Goal: Information Seeking & Learning: Learn about a topic

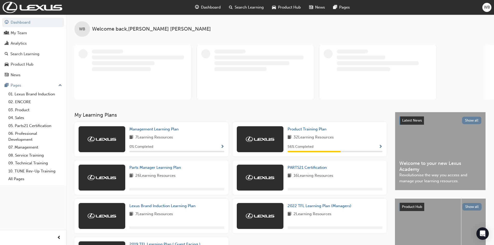
scroll to position [52, 0]
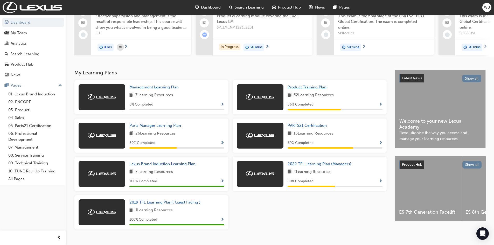
click at [307, 89] on span "Product Training Plan" at bounding box center [307, 87] width 39 height 5
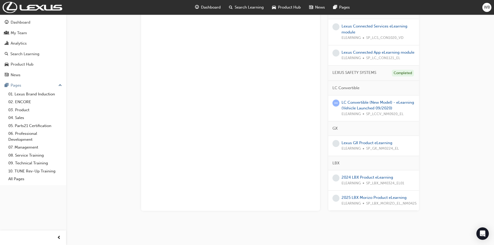
scroll to position [407, 0]
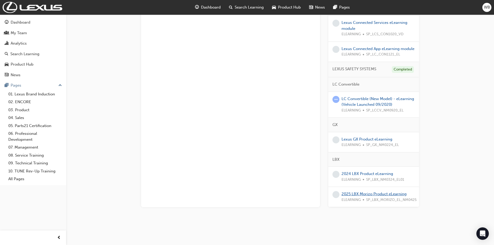
click at [374, 194] on link "2025 LBX Morizo Product eLearning" at bounding box center [374, 194] width 65 height 5
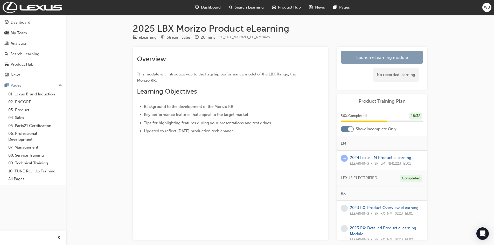
click at [374, 57] on link "Launch eLearning module" at bounding box center [382, 57] width 82 height 13
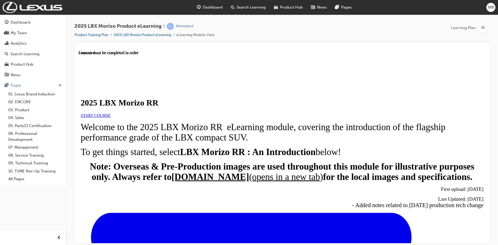
click at [110, 117] on span "START COURSE" at bounding box center [96, 115] width 30 height 4
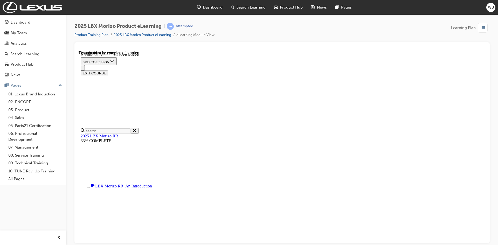
scroll to position [752, 0]
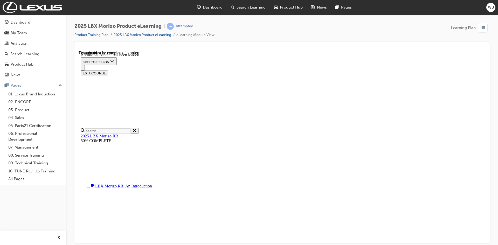
drag, startPoint x: 386, startPoint y: 179, endPoint x: 348, endPoint y: 169, distance: 39.6
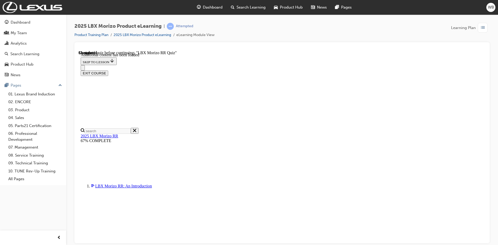
drag, startPoint x: 370, startPoint y: 197, endPoint x: 357, endPoint y: 186, distance: 16.6
drag, startPoint x: 278, startPoint y: 185, endPoint x: 304, endPoint y: 174, distance: 27.9
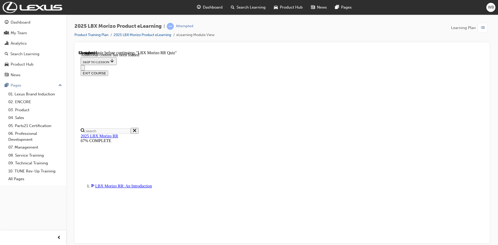
drag, startPoint x: 438, startPoint y: 170, endPoint x: 436, endPoint y: 183, distance: 13.2
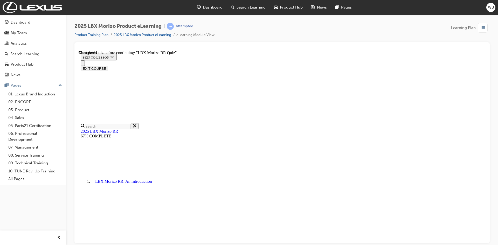
scroll to position [35, 0]
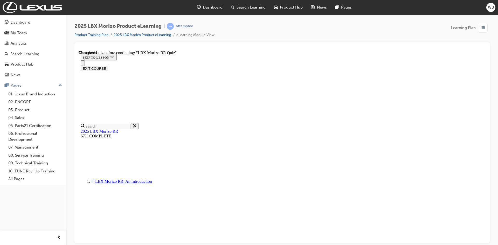
radio input "true"
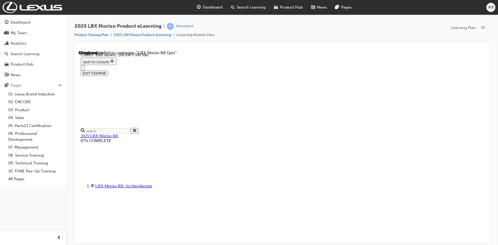
scroll to position [174, 0]
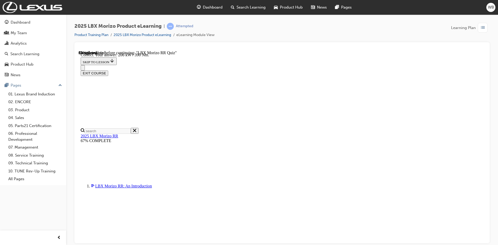
radio input "true"
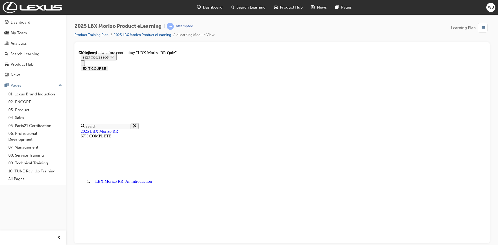
scroll to position [44, 0]
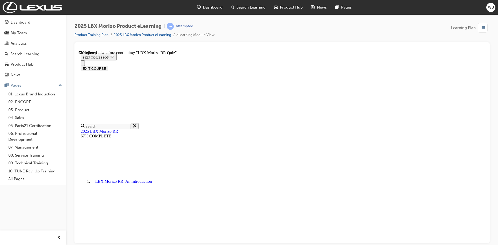
radio input "true"
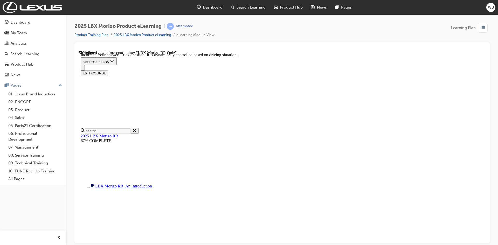
scroll to position [174, 0]
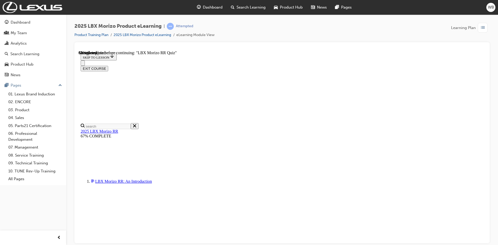
scroll to position [130, 0]
radio input "true"
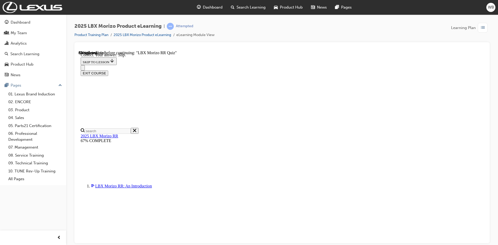
scroll to position [162, 0]
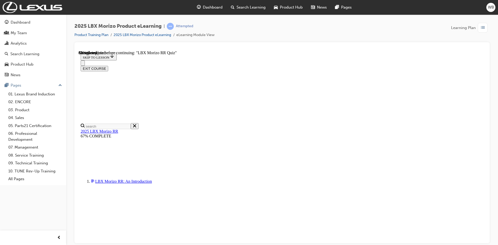
radio input "true"
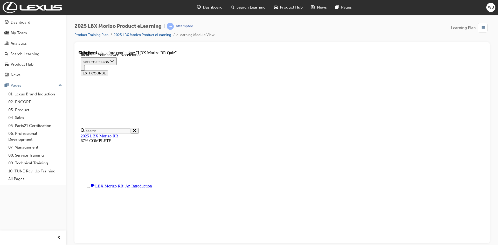
scroll to position [75, 0]
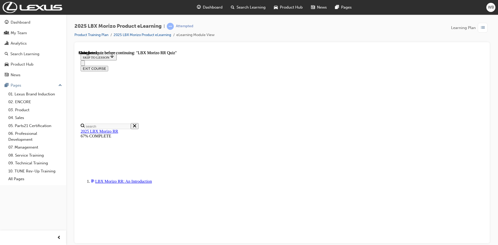
scroll to position [93, 0]
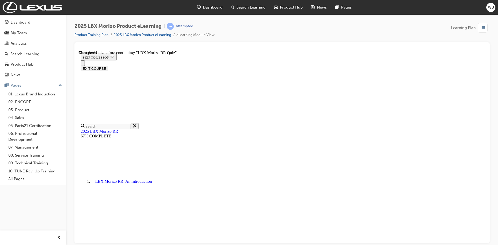
radio input "true"
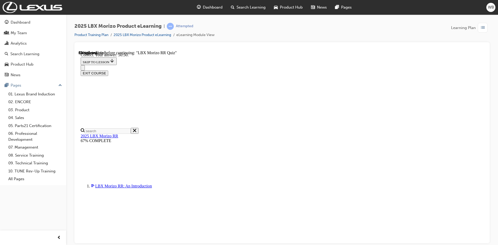
scroll to position [174, 0]
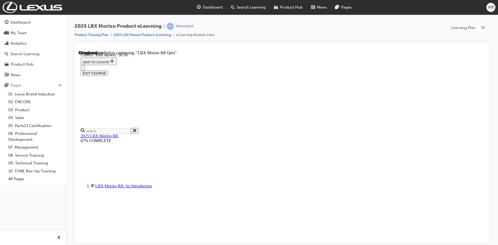
radio input "true"
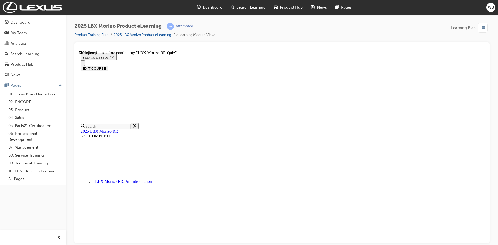
scroll to position [44, 0]
radio input "true"
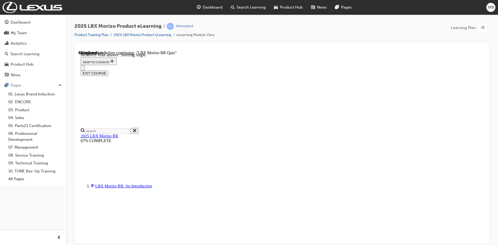
scroll to position [75, 0]
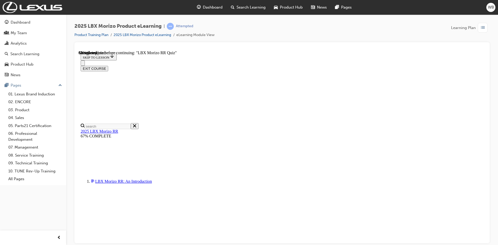
scroll to position [109, 0]
drag, startPoint x: 234, startPoint y: 182, endPoint x: 247, endPoint y: 183, distance: 13.3
radio input "true"
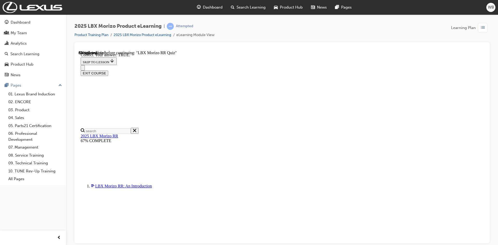
scroll to position [143, 0]
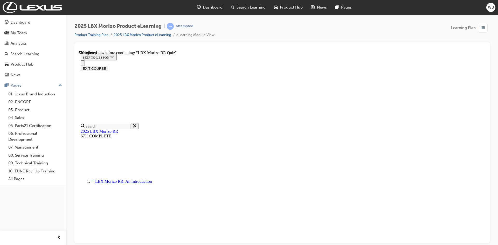
scroll to position [104, 0]
radio input "true"
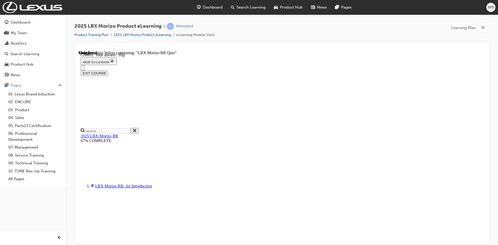
scroll to position [162, 0]
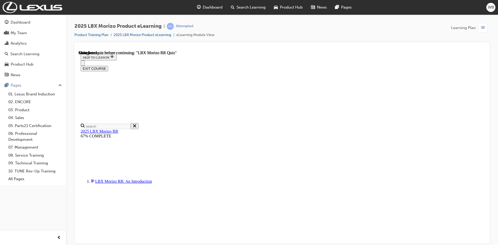
scroll to position [93, 0]
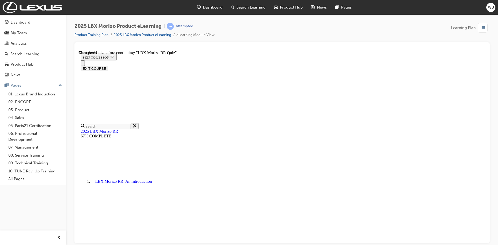
radio input "true"
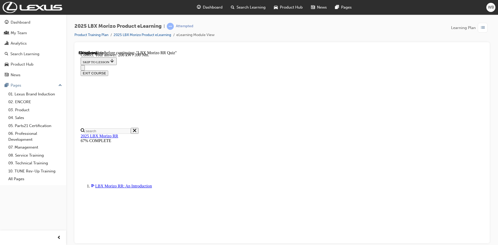
scroll to position [174, 0]
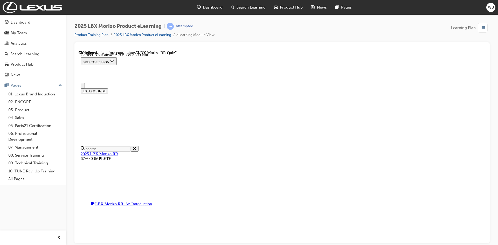
scroll to position [78, 0]
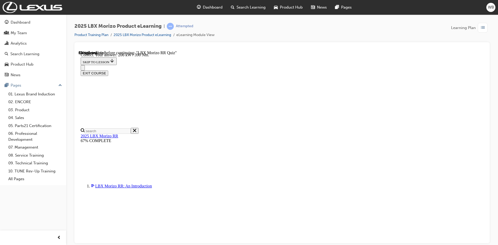
drag, startPoint x: 238, startPoint y: 211, endPoint x: 288, endPoint y: 212, distance: 50.1
radio input "true"
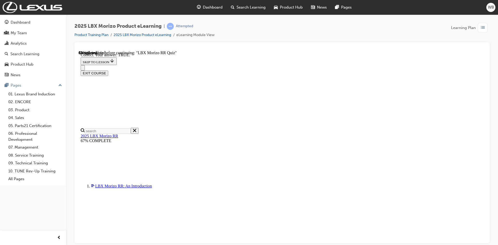
scroll to position [143, 0]
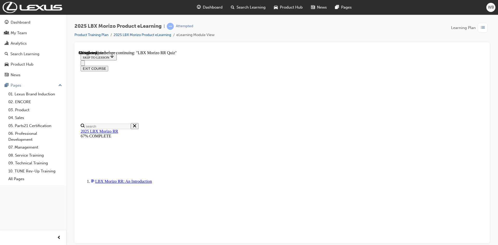
drag, startPoint x: 236, startPoint y: 120, endPoint x: 248, endPoint y: 134, distance: 17.7
radio input "true"
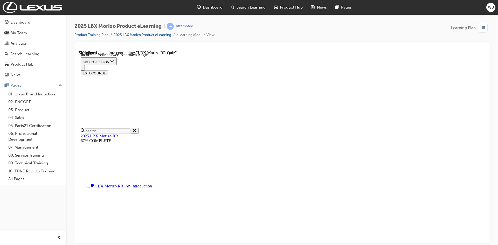
scroll to position [75, 0]
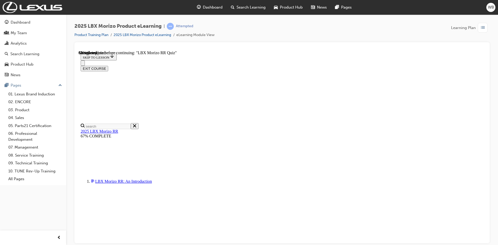
scroll to position [109, 0]
radio input "true"
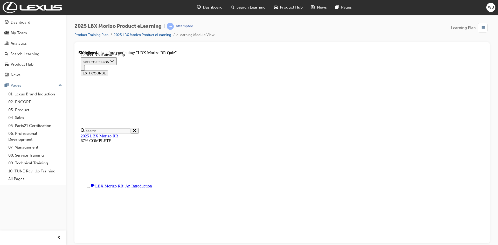
scroll to position [162, 0]
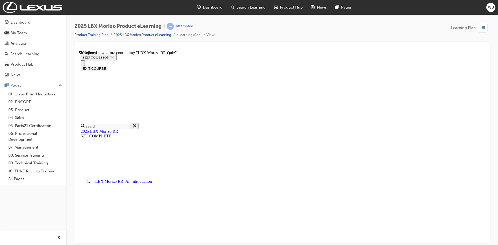
scroll to position [104, 0]
radio input "true"
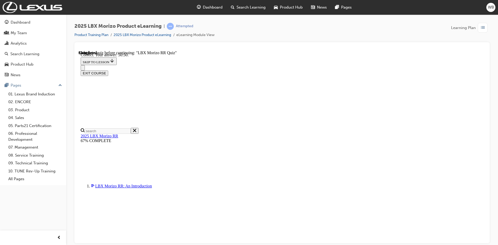
scroll to position [174, 0]
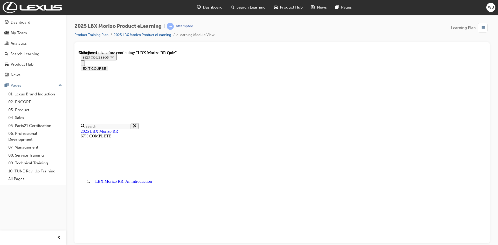
scroll to position [93, 0]
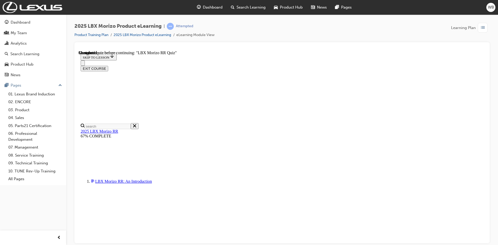
radio input "true"
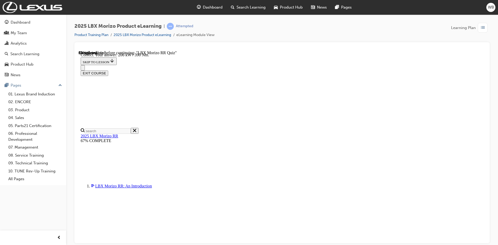
scroll to position [174, 0]
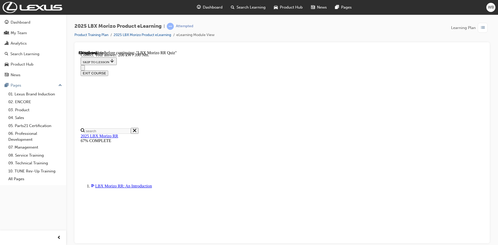
radio input "true"
drag, startPoint x: 314, startPoint y: 212, endPoint x: 314, endPoint y: 207, distance: 4.9
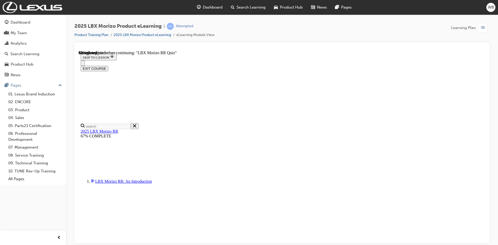
scroll to position [135, 0]
radio input "true"
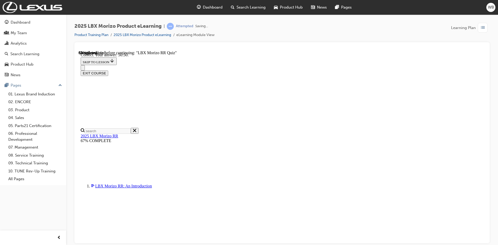
scroll to position [174, 0]
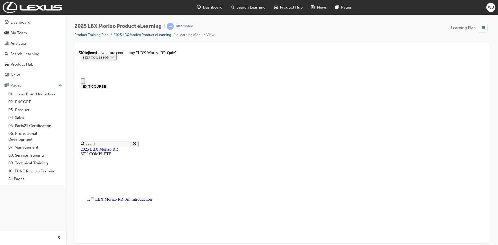
scroll to position [78, 0]
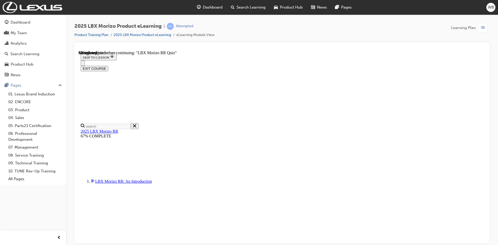
radio input "true"
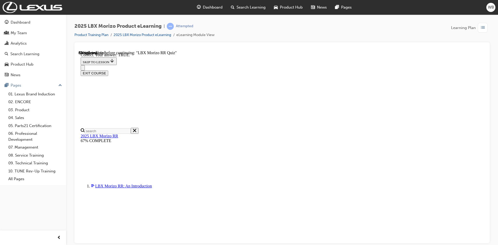
scroll to position [143, 0]
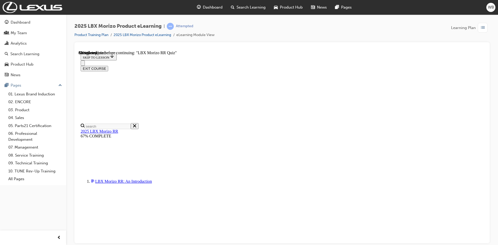
scroll to position [78, 0]
radio input "true"
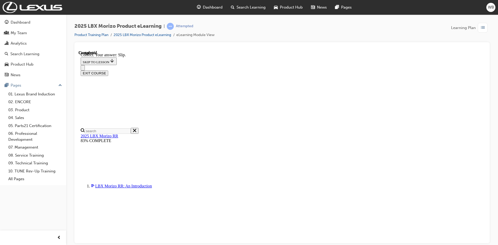
scroll to position [162, 0]
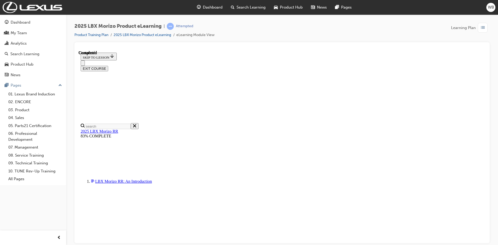
scroll to position [93, 0]
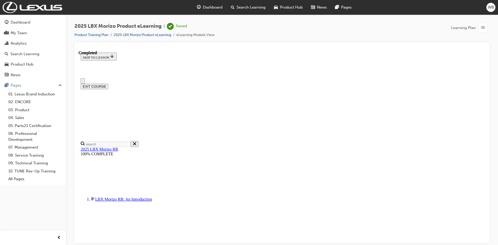
click at [108, 84] on button "EXIT COURSE" at bounding box center [94, 86] width 27 height 5
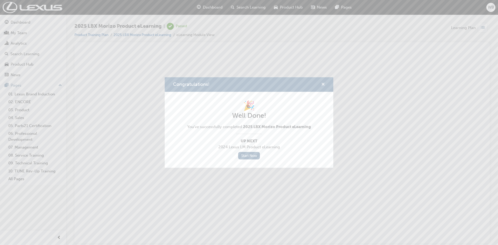
click at [321, 82] on span "cross-icon" at bounding box center [323, 84] width 4 height 5
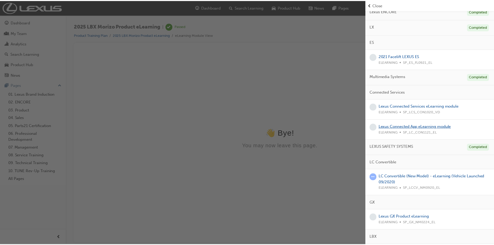
scroll to position [328, 0]
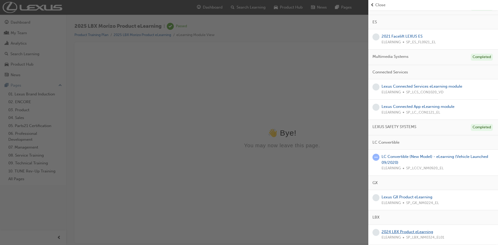
click at [404, 233] on link "2024 LBX Product eLearning" at bounding box center [407, 232] width 52 height 5
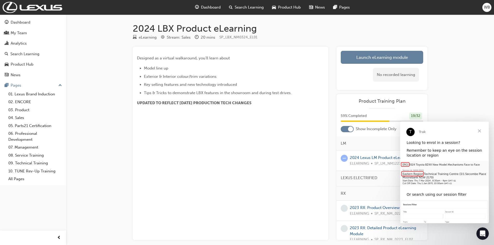
click at [479, 131] on span "Close" at bounding box center [479, 131] width 19 height 19
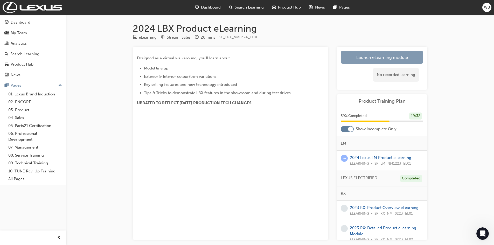
click at [378, 58] on link "Launch eLearning module" at bounding box center [382, 57] width 82 height 13
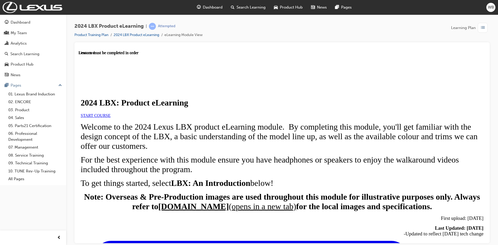
scroll to position [52, 0]
click at [110, 113] on span "START COURSE" at bounding box center [96, 115] width 30 height 4
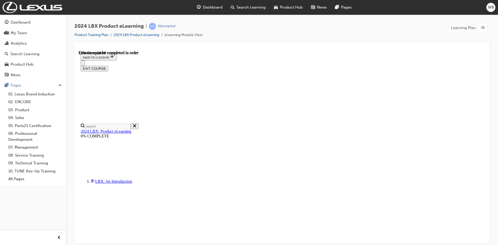
scroll to position [796, 0]
drag, startPoint x: 195, startPoint y: 200, endPoint x: 358, endPoint y: 199, distance: 162.3
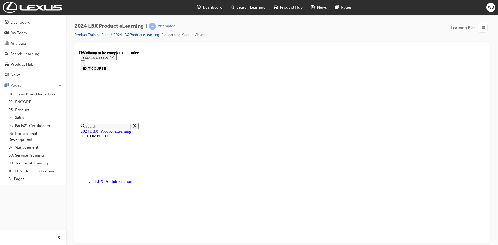
drag, startPoint x: 304, startPoint y: 152, endPoint x: 308, endPoint y: 146, distance: 7.3
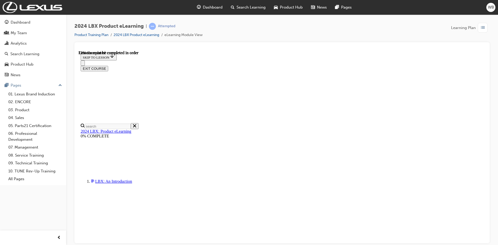
scroll to position [551, 0]
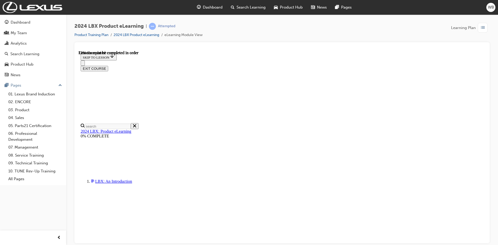
drag, startPoint x: 273, startPoint y: 205, endPoint x: 308, endPoint y: 205, distance: 35.0
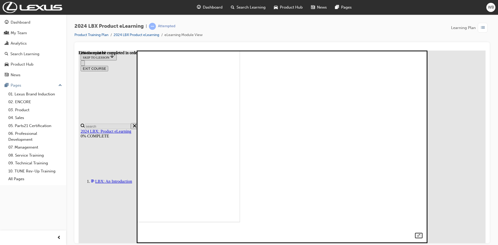
click at [240, 131] on img at bounding box center [103, 125] width 273 height 193
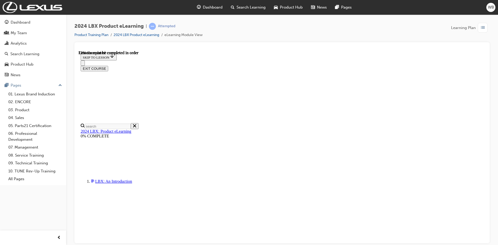
scroll to position [447, 0]
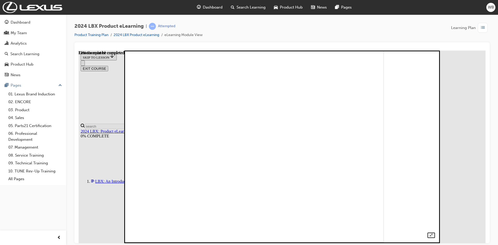
click at [435, 89] on div at bounding box center [282, 141] width 306 height 194
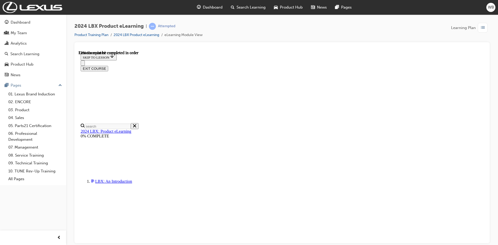
scroll to position [369, 0]
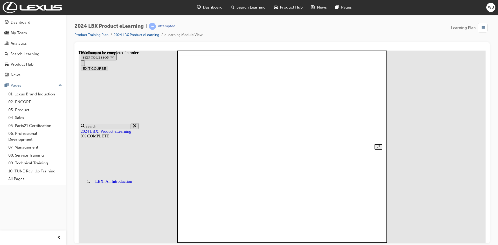
click at [382, 111] on div at bounding box center [282, 52] width 200 height 194
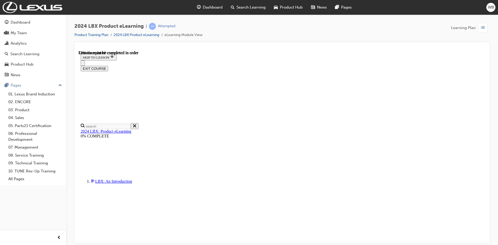
scroll to position [58, 0]
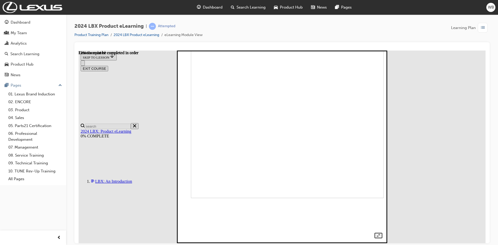
click at [382, 103] on div at bounding box center [282, 141] width 200 height 194
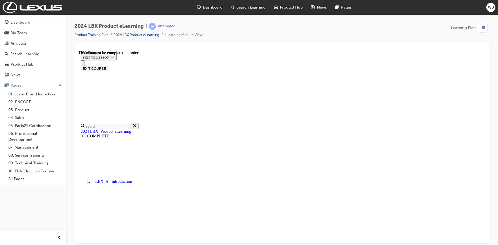
scroll to position [810, 0]
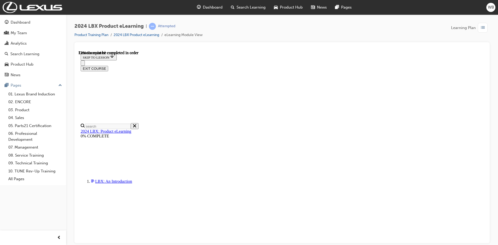
drag, startPoint x: 236, startPoint y: 204, endPoint x: 239, endPoint y: 204, distance: 3.1
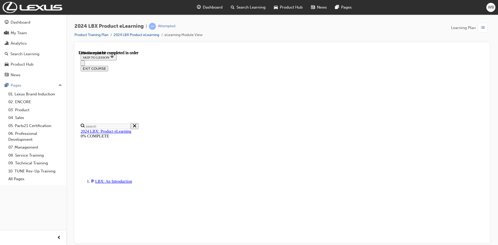
drag, startPoint x: 297, startPoint y: 203, endPoint x: 313, endPoint y: 203, distance: 15.6
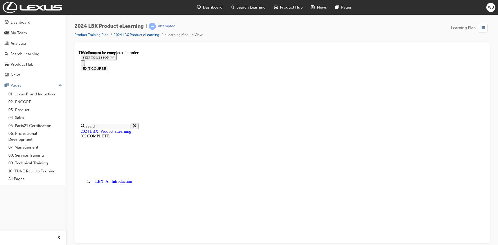
drag, startPoint x: 313, startPoint y: 203, endPoint x: 328, endPoint y: 203, distance: 14.8
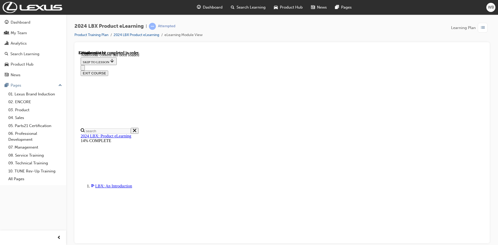
scroll to position [176, 0]
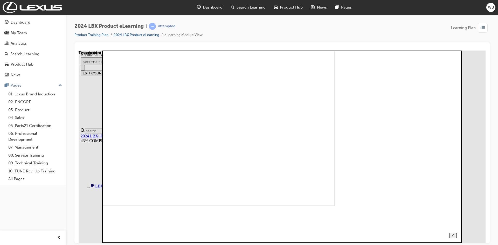
click at [318, 137] on img at bounding box center [163, 109] width 342 height 193
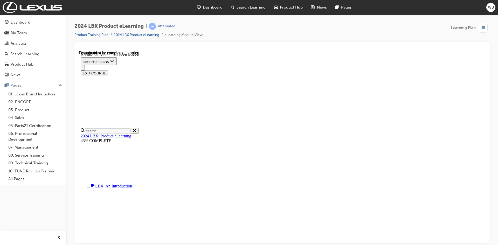
drag, startPoint x: 200, startPoint y: 155, endPoint x: 220, endPoint y: 157, distance: 19.8
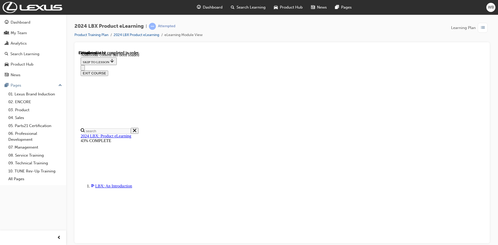
scroll to position [127, 0]
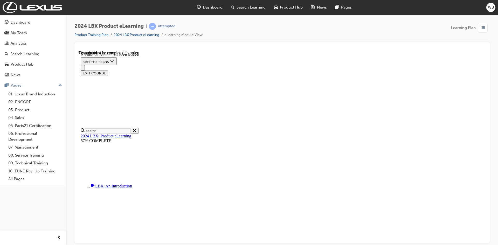
drag, startPoint x: 351, startPoint y: 138, endPoint x: 359, endPoint y: 139, distance: 7.3
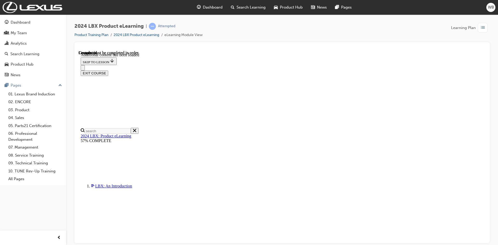
drag, startPoint x: 336, startPoint y: 199, endPoint x: 331, endPoint y: 196, distance: 6.3
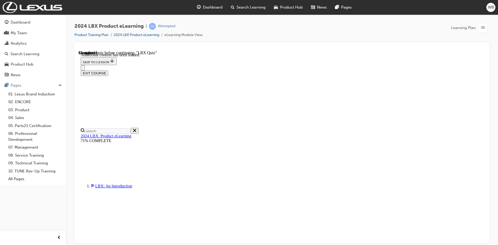
scroll to position [432, 0]
drag, startPoint x: 272, startPoint y: 111, endPoint x: 273, endPoint y: 123, distance: 11.9
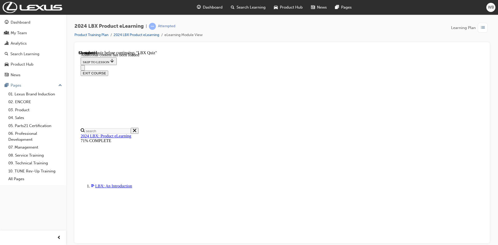
drag, startPoint x: 246, startPoint y: 187, endPoint x: 255, endPoint y: 178, distance: 12.5
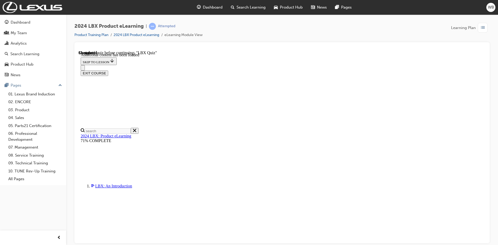
drag, startPoint x: 292, startPoint y: 209, endPoint x: 307, endPoint y: 189, distance: 25.2
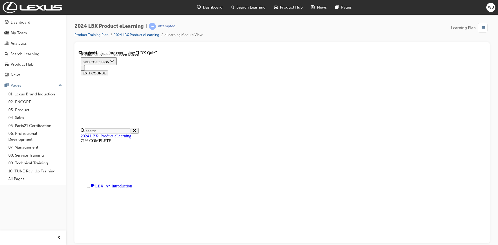
scroll to position [897, 0]
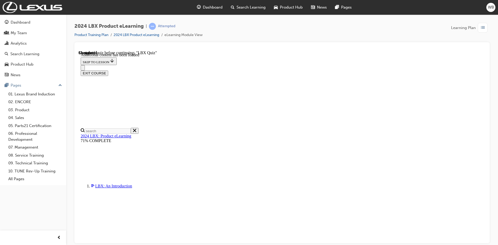
scroll to position [928, 0]
drag, startPoint x: 237, startPoint y: 186, endPoint x: 245, endPoint y: 197, distance: 13.5
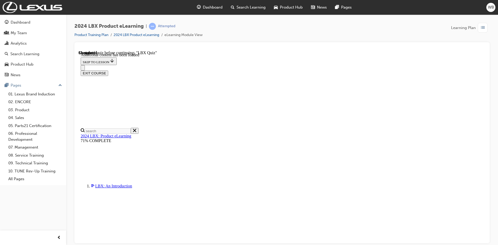
radio input "true"
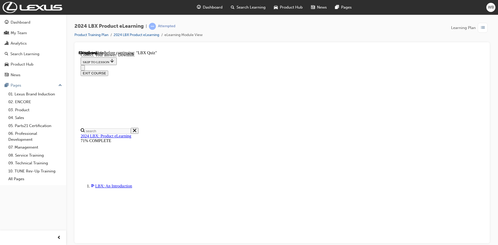
radio input "true"
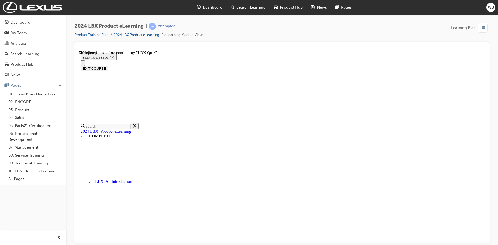
scroll to position [39, 0]
drag, startPoint x: 238, startPoint y: 181, endPoint x: 242, endPoint y: 183, distance: 4.4
radio input "true"
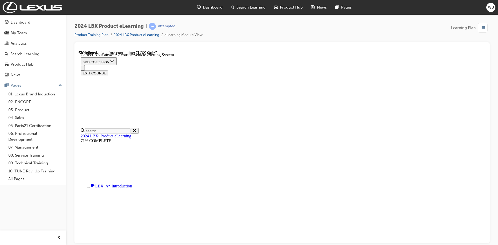
scroll to position [75, 0]
drag, startPoint x: 308, startPoint y: 210, endPoint x: 296, endPoint y: 202, distance: 14.0
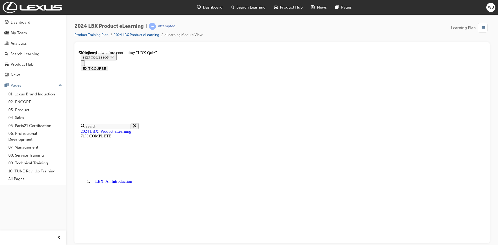
checkbox input "true"
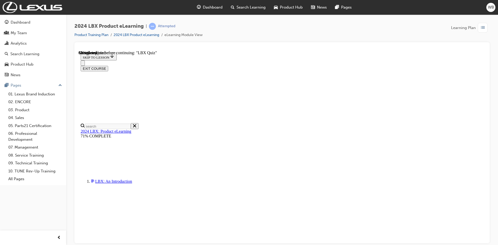
checkbox input "true"
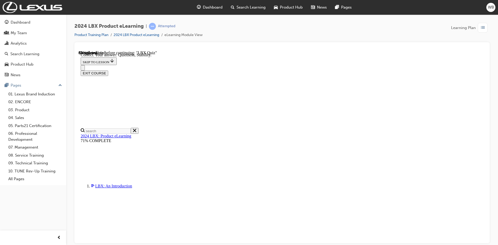
scroll to position [65, 0]
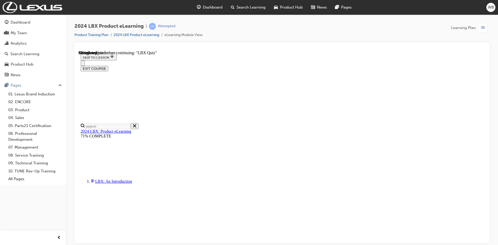
scroll to position [19, 0]
radio input "true"
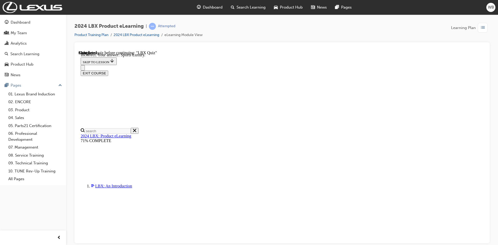
scroll to position [51, 0]
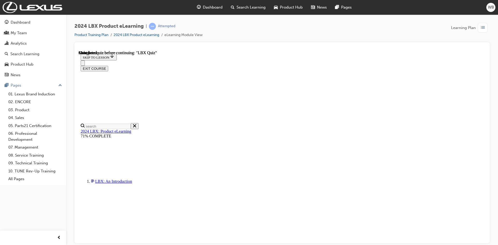
scroll to position [93, 0]
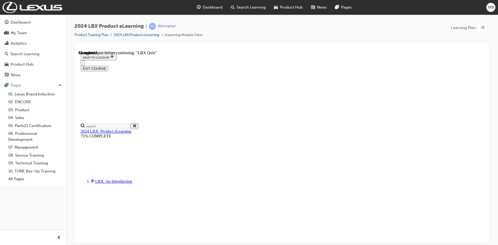
radio input "true"
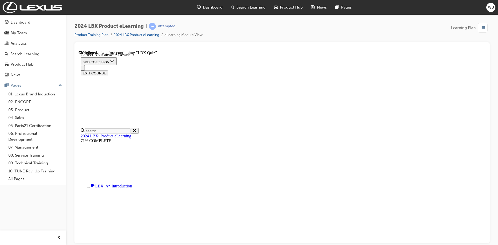
scroll to position [75, 0]
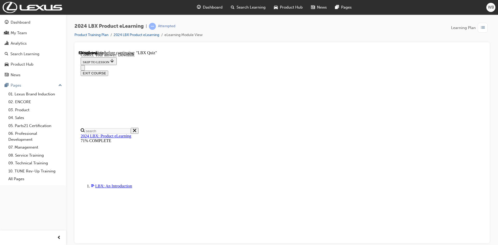
radio input "true"
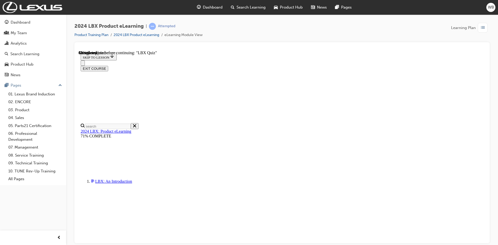
radio input "true"
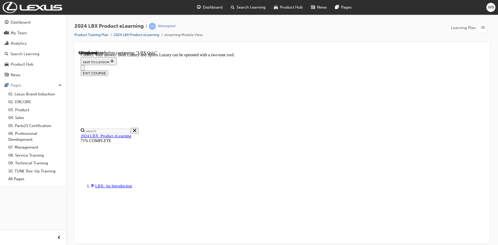
scroll to position [51, 0]
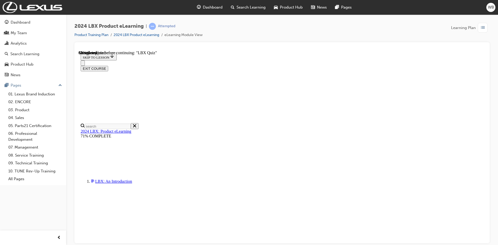
scroll to position [29, 0]
checkbox input "true"
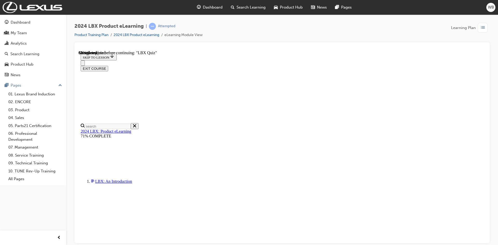
checkbox input "true"
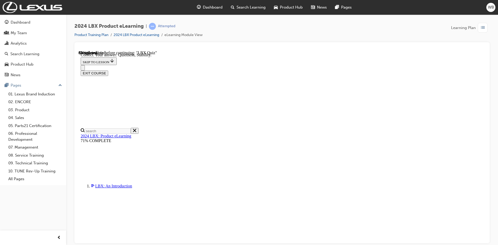
scroll to position [65, 0]
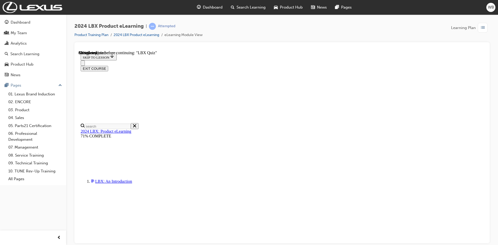
scroll to position [39, 0]
radio input "true"
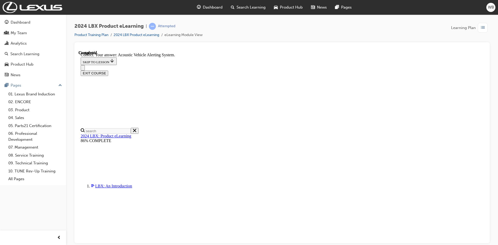
scroll to position [75, 0]
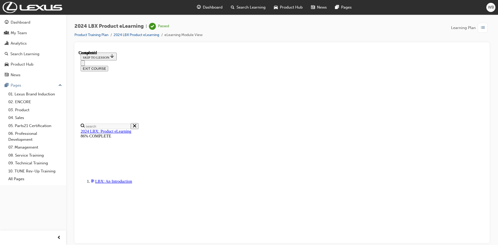
scroll to position [93, 0]
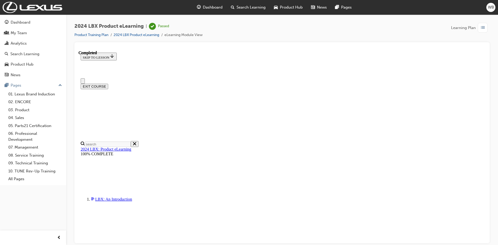
scroll to position [0, 0]
click at [108, 84] on button "EXIT COURSE" at bounding box center [94, 86] width 27 height 5
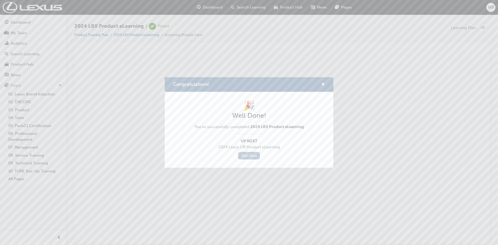
click at [250, 157] on link "Start Now" at bounding box center [249, 156] width 22 height 8
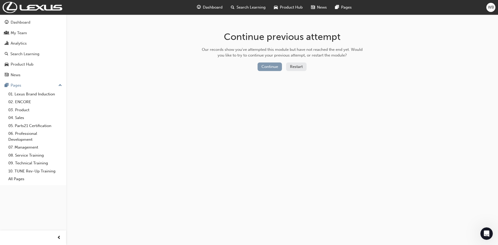
click at [268, 67] on button "Continue" at bounding box center [270, 66] width 24 height 9
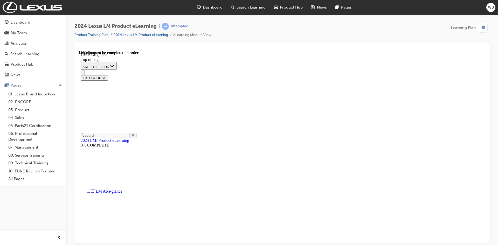
scroll to position [207, 0]
drag, startPoint x: 204, startPoint y: 213, endPoint x: 211, endPoint y: 211, distance: 7.1
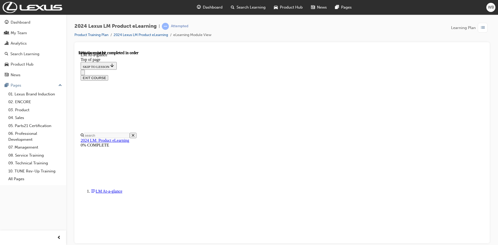
drag, startPoint x: 218, startPoint y: 212, endPoint x: 231, endPoint y: 212, distance: 12.7
drag, startPoint x: 232, startPoint y: 212, endPoint x: 405, endPoint y: 212, distance: 173.2
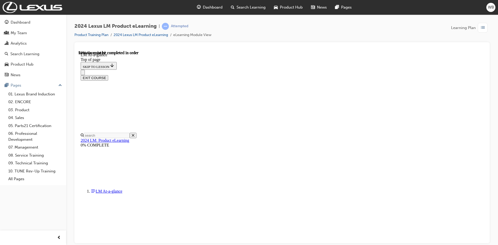
scroll to position [830, 0]
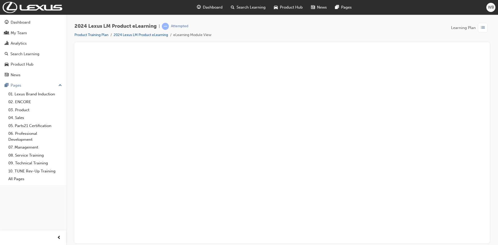
click at [470, 94] on button "Unzoom image" at bounding box center [282, 146] width 407 height 193
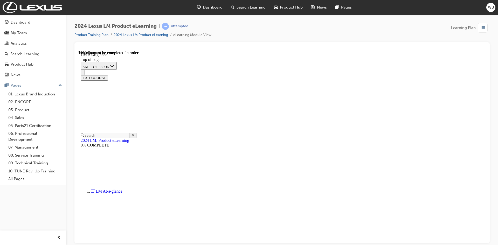
scroll to position [726, 0]
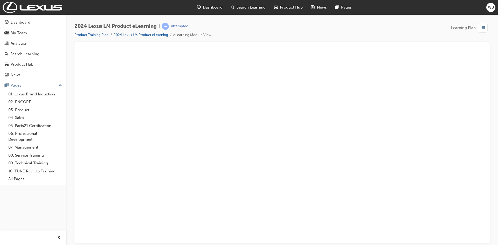
drag, startPoint x: 474, startPoint y: 117, endPoint x: 445, endPoint y: 130, distance: 31.0
click at [473, 117] on button "Unzoom image" at bounding box center [282, 146] width 407 height 193
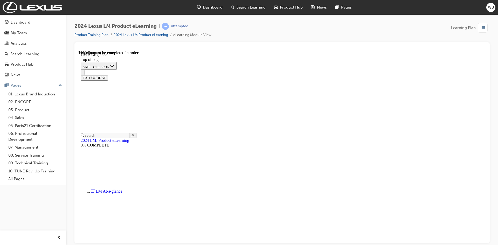
scroll to position [622, 0]
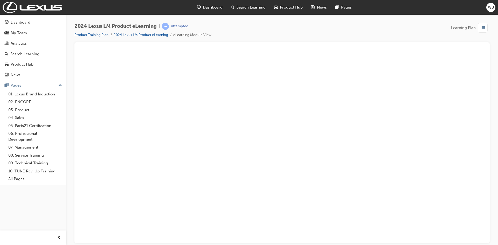
drag, startPoint x: 405, startPoint y: 109, endPoint x: 403, endPoint y: 111, distance: 3.3
click at [405, 109] on button "Unzoom image" at bounding box center [282, 146] width 407 height 193
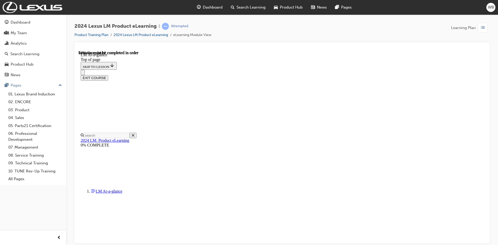
scroll to position [994, 0]
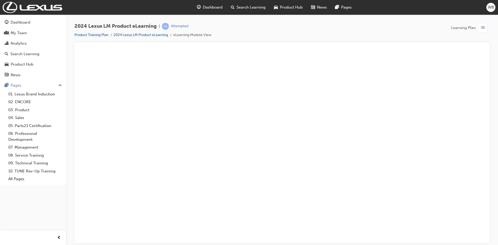
drag, startPoint x: 397, startPoint y: 107, endPoint x: 387, endPoint y: 107, distance: 9.9
click at [399, 107] on button "Unzoom image" at bounding box center [282, 146] width 407 height 193
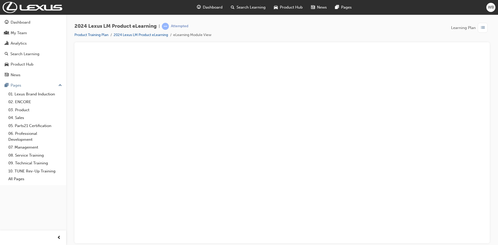
click at [451, 116] on button "Unzoom image" at bounding box center [282, 146] width 407 height 193
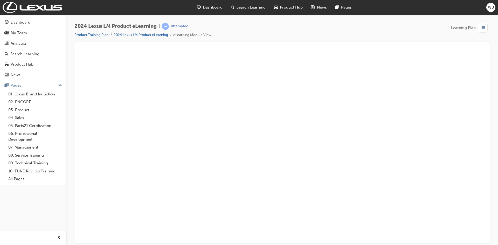
click at [476, 113] on button "Unzoom image" at bounding box center [282, 146] width 407 height 193
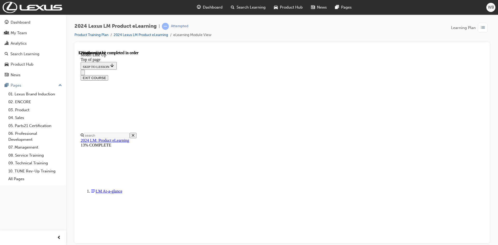
scroll to position [613, 0]
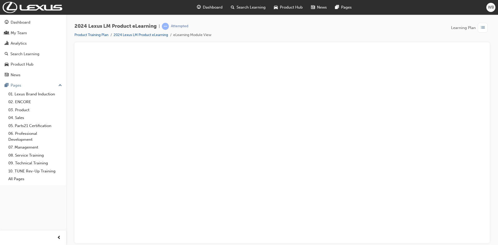
click at [357, 116] on button "Unzoom image" at bounding box center [282, 146] width 407 height 193
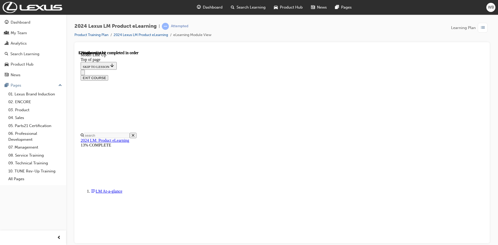
scroll to position [405, 0]
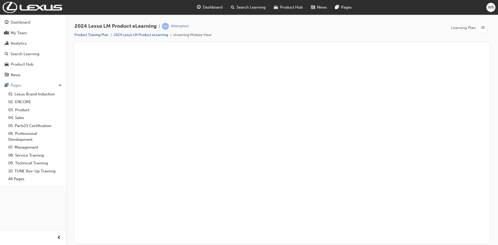
click at [321, 39] on div "2024 Lexus LM Product eLearning | Attempted Product Training Plan 2024 Lexus LM…" at bounding box center [281, 32] width 415 height 19
drag, startPoint x: 173, startPoint y: 136, endPoint x: 252, endPoint y: 53, distance: 114.5
click at [175, 134] on button "Unzoom image" at bounding box center [282, 146] width 407 height 193
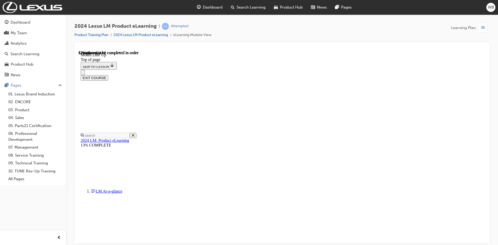
scroll to position [794, 0]
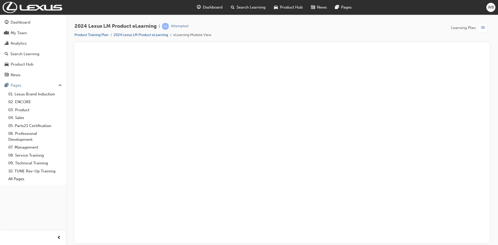
click at [477, 91] on button "Unzoom image" at bounding box center [282, 146] width 407 height 193
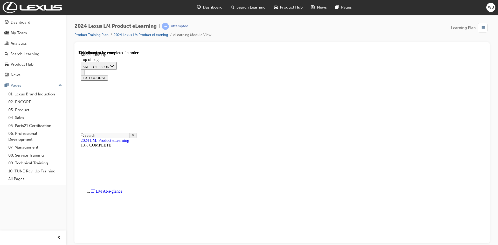
scroll to position [927, 0]
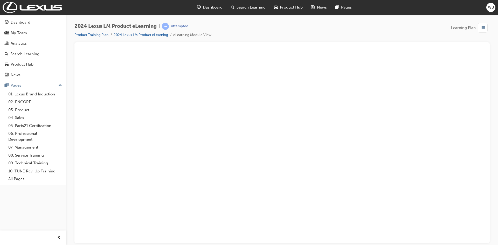
click at [447, 101] on button "Unzoom image" at bounding box center [282, 146] width 407 height 193
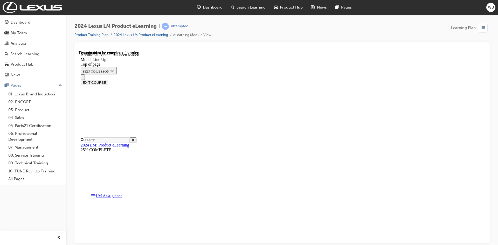
scroll to position [1065, 0]
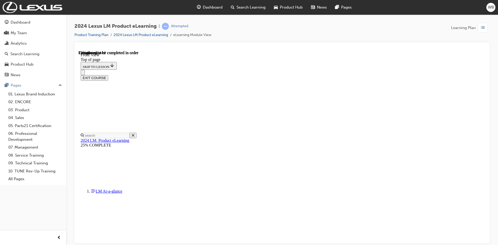
scroll to position [162, 0]
drag, startPoint x: 232, startPoint y: 119, endPoint x: 251, endPoint y: 115, distance: 19.1
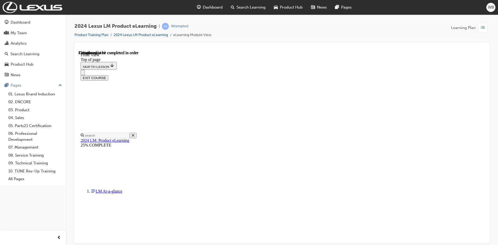
drag, startPoint x: 215, startPoint y: 81, endPoint x: 286, endPoint y: 81, distance: 70.8
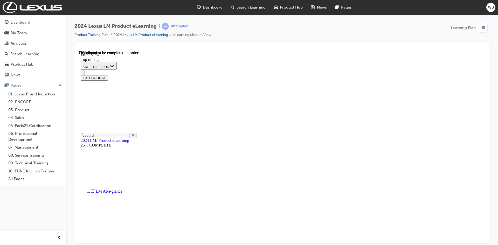
drag, startPoint x: 311, startPoint y: 99, endPoint x: 302, endPoint y: 98, distance: 9.7
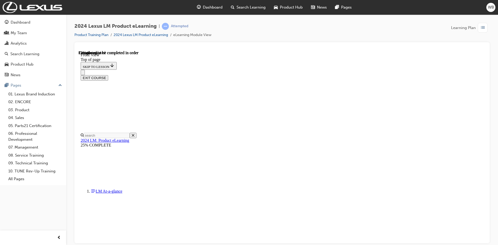
drag, startPoint x: 328, startPoint y: 137, endPoint x: 322, endPoint y: 137, distance: 6.0
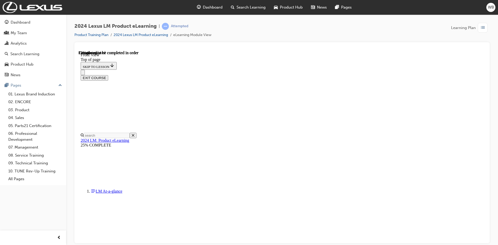
scroll to position [161, 0]
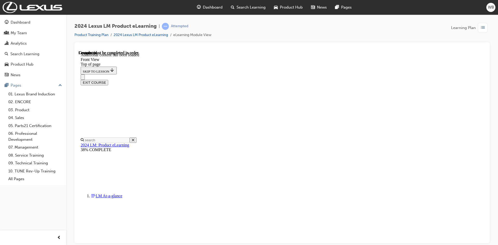
scroll to position [247, 0]
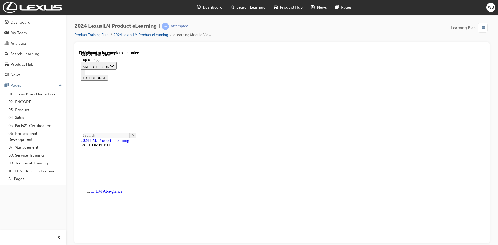
scroll to position [120, 0]
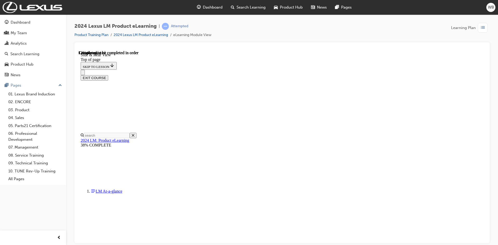
drag, startPoint x: 378, startPoint y: 127, endPoint x: 370, endPoint y: 127, distance: 8.3
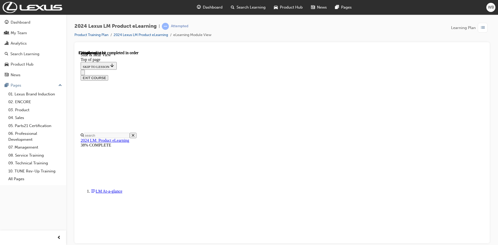
scroll to position [249, 0]
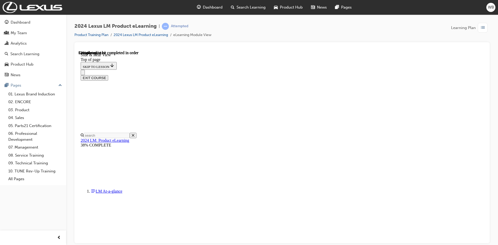
drag, startPoint x: 274, startPoint y: 214, endPoint x: 277, endPoint y: 214, distance: 2.9
drag, startPoint x: 277, startPoint y: 214, endPoint x: 283, endPoint y: 214, distance: 5.7
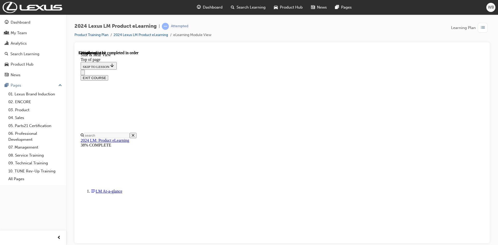
drag, startPoint x: 287, startPoint y: 214, endPoint x: 291, endPoint y: 214, distance: 3.6
drag, startPoint x: 291, startPoint y: 214, endPoint x: 300, endPoint y: 216, distance: 9.0
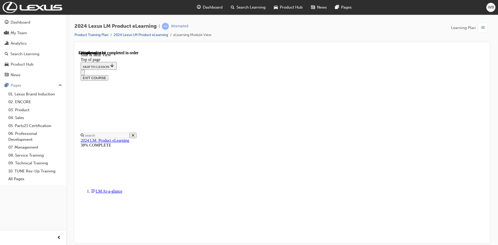
drag, startPoint x: 304, startPoint y: 216, endPoint x: 310, endPoint y: 215, distance: 5.5
drag, startPoint x: 310, startPoint y: 215, endPoint x: 318, endPoint y: 214, distance: 8.6
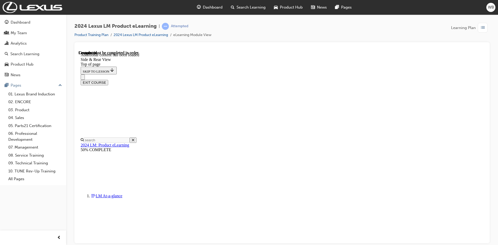
scroll to position [627, 0]
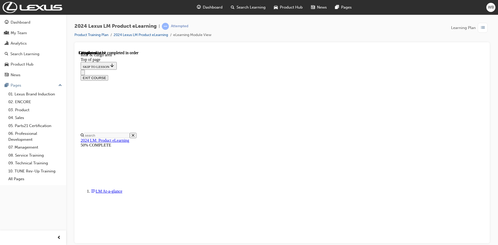
scroll to position [198, 0]
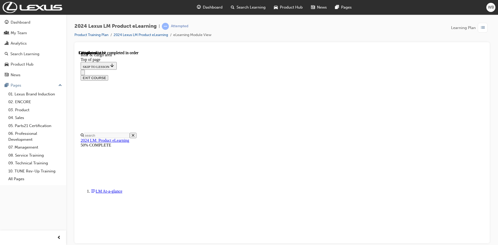
drag, startPoint x: 305, startPoint y: 192, endPoint x: 277, endPoint y: 191, distance: 28.0
drag, startPoint x: 353, startPoint y: 189, endPoint x: 369, endPoint y: 190, distance: 15.3
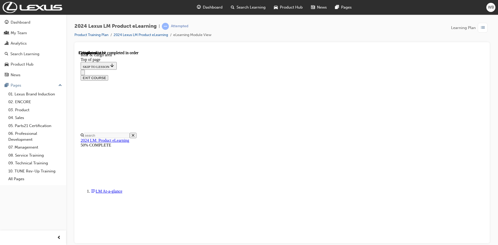
drag, startPoint x: 238, startPoint y: 179, endPoint x: 303, endPoint y: 148, distance: 71.8
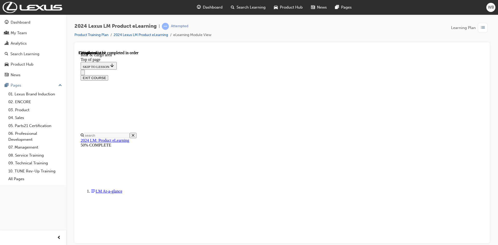
drag, startPoint x: 274, startPoint y: 203, endPoint x: 285, endPoint y: 203, distance: 11.2
drag, startPoint x: 285, startPoint y: 203, endPoint x: 307, endPoint y: 203, distance: 21.8
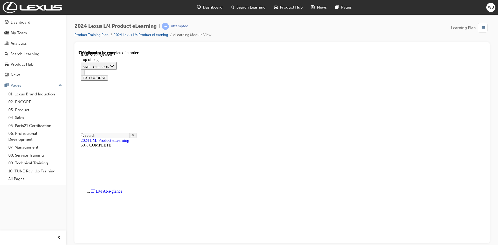
drag, startPoint x: 335, startPoint y: 203, endPoint x: 338, endPoint y: 203, distance: 2.9
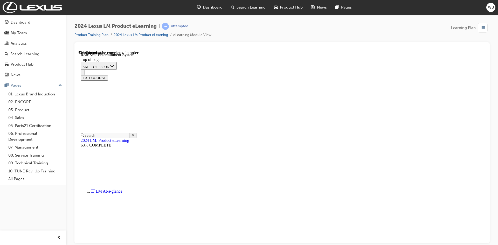
scroll to position [42, 0]
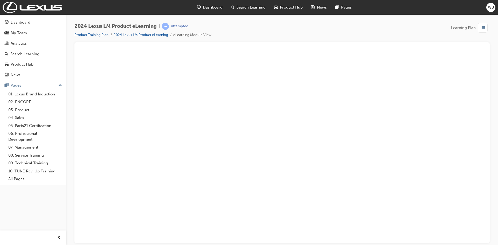
drag, startPoint x: 387, startPoint y: 131, endPoint x: 390, endPoint y: 137, distance: 6.5
click at [387, 130] on button "Unzoom image" at bounding box center [282, 146] width 407 height 193
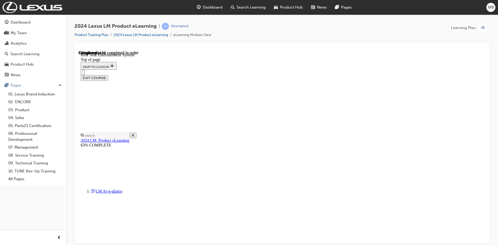
scroll to position [1113, 0]
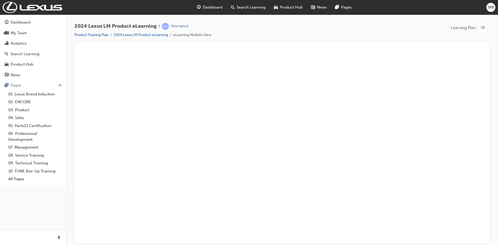
click at [195, 128] on button "Unzoom image" at bounding box center [282, 146] width 407 height 193
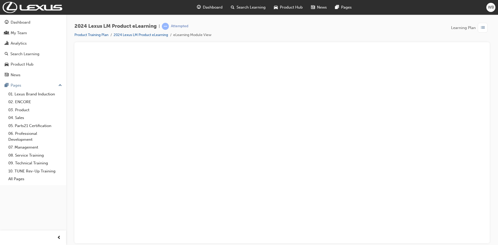
click at [147, 127] on button "Unzoom image" at bounding box center [282, 146] width 407 height 193
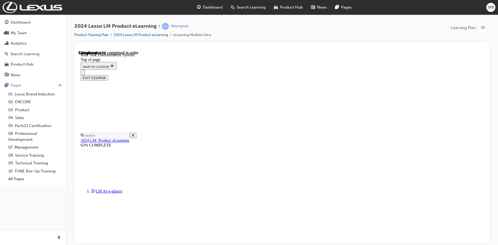
scroll to position [1321, 0]
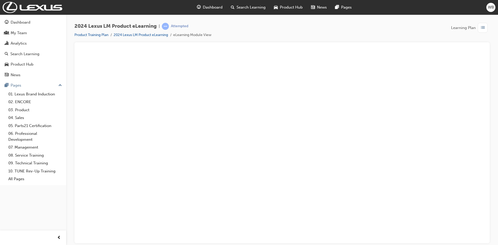
click at [428, 132] on button "Unzoom image" at bounding box center [282, 146] width 407 height 193
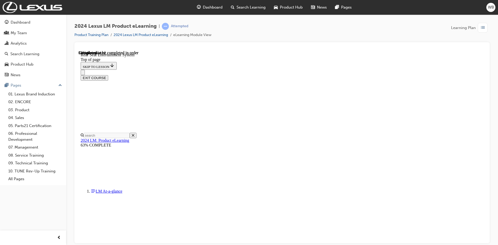
scroll to position [1554, 0]
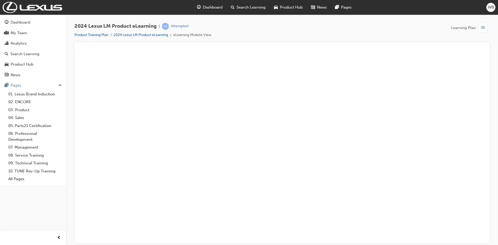
drag, startPoint x: 123, startPoint y: 118, endPoint x: 149, endPoint y: 119, distance: 25.7
click at [124, 118] on button "Unzoom image" at bounding box center [282, 146] width 407 height 193
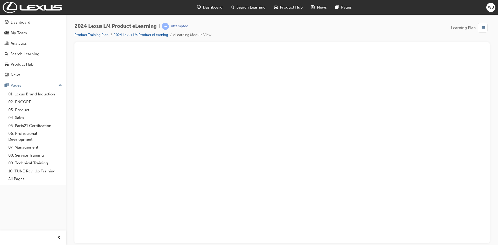
click at [135, 145] on button "Unzoom image" at bounding box center [282, 146] width 407 height 193
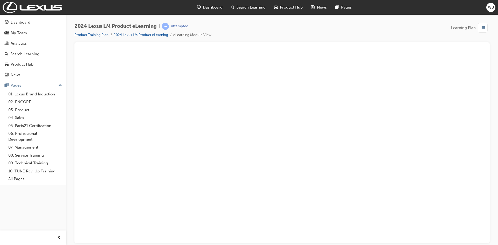
drag, startPoint x: 117, startPoint y: 132, endPoint x: 128, endPoint y: 133, distance: 10.7
click at [118, 132] on button "Unzoom image" at bounding box center [282, 146] width 407 height 193
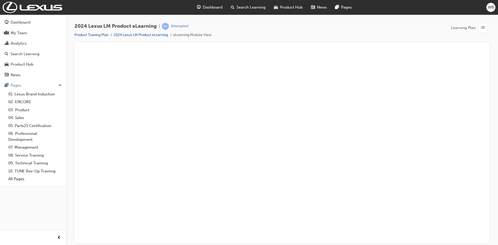
drag, startPoint x: 108, startPoint y: 137, endPoint x: 187, endPoint y: 119, distance: 80.5
click at [110, 136] on button "Unzoom image" at bounding box center [282, 146] width 407 height 193
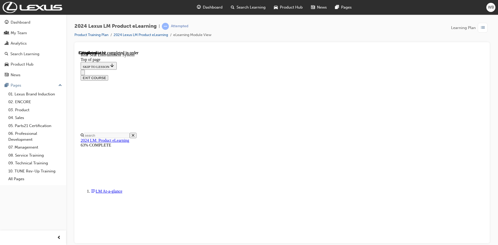
scroll to position [2254, 0]
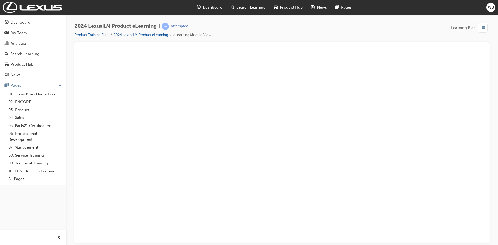
click at [146, 112] on button "Unzoom image" at bounding box center [282, 146] width 407 height 193
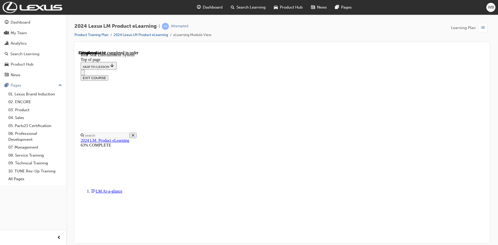
scroll to position [2513, 0]
drag, startPoint x: 191, startPoint y: 116, endPoint x: 206, endPoint y: 117, distance: 14.3
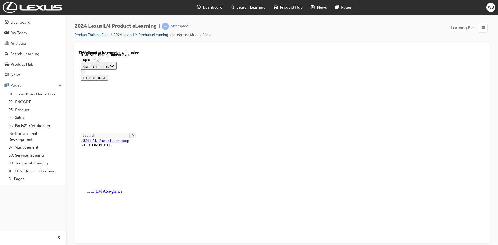
drag, startPoint x: 258, startPoint y: 99, endPoint x: 269, endPoint y: 98, distance: 10.6
drag, startPoint x: 355, startPoint y: 92, endPoint x: 391, endPoint y: 99, distance: 37.4
drag, startPoint x: 429, startPoint y: 123, endPoint x: 423, endPoint y: 119, distance: 6.7
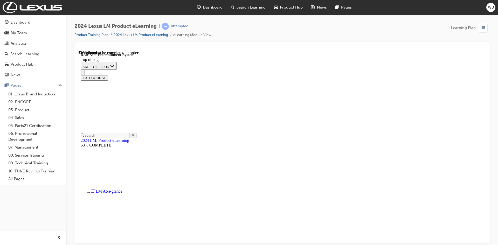
drag, startPoint x: 440, startPoint y: 105, endPoint x: 433, endPoint y: 103, distance: 7.2
drag, startPoint x: 272, startPoint y: 96, endPoint x: 266, endPoint y: 95, distance: 6.1
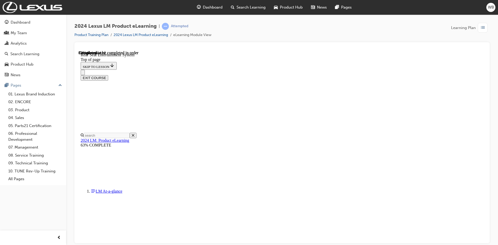
drag, startPoint x: 440, startPoint y: 107, endPoint x: 407, endPoint y: 100, distance: 33.3
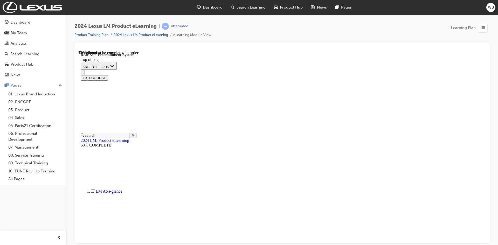
drag, startPoint x: 191, startPoint y: 121, endPoint x: 225, endPoint y: 100, distance: 40.0
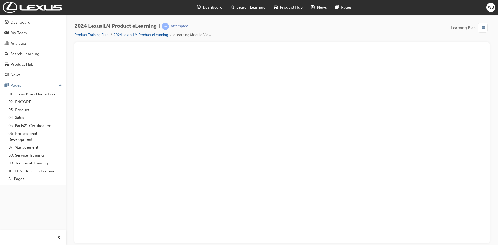
drag, startPoint x: 453, startPoint y: 117, endPoint x: 435, endPoint y: 113, distance: 18.6
click at [450, 115] on button "Unzoom image" at bounding box center [282, 146] width 407 height 193
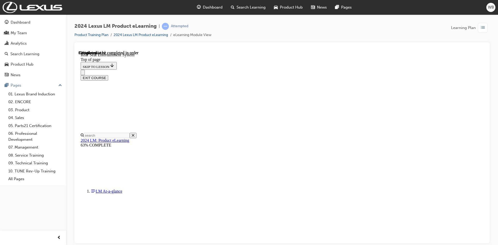
scroll to position [2565, 0]
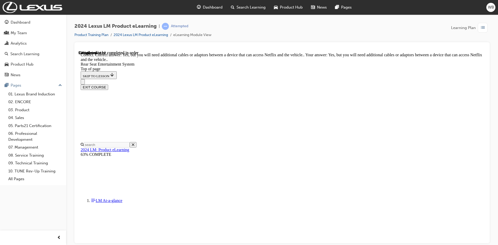
scroll to position [2627, 0]
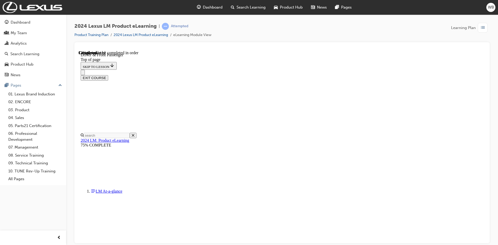
scroll to position [198, 0]
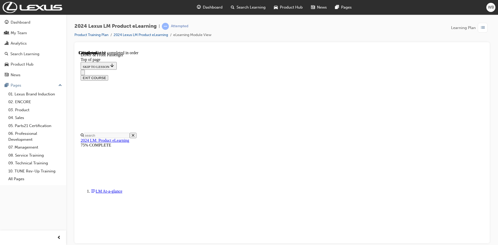
drag, startPoint x: 221, startPoint y: 190, endPoint x: 266, endPoint y: 185, distance: 45.6
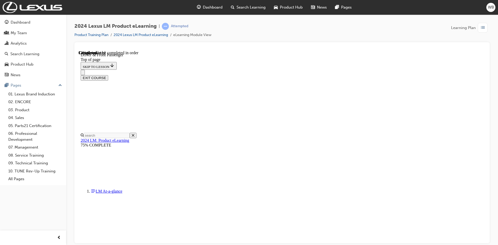
drag, startPoint x: 343, startPoint y: 199, endPoint x: 354, endPoint y: 138, distance: 62.7
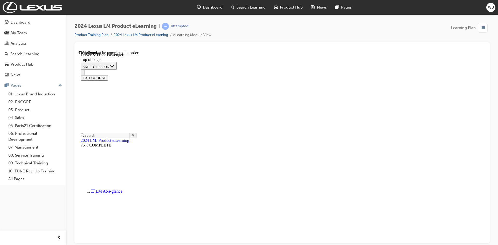
drag, startPoint x: 369, startPoint y: 199, endPoint x: 407, endPoint y: 117, distance: 90.1
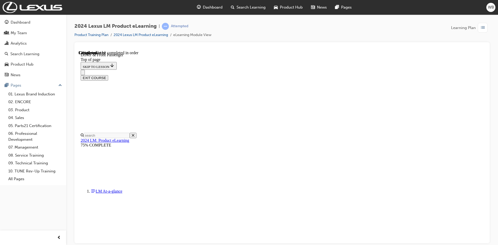
drag, startPoint x: 450, startPoint y: 175, endPoint x: 435, endPoint y: 189, distance: 21.3
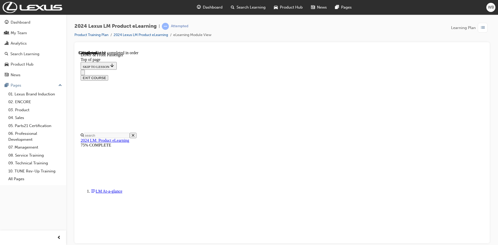
scroll to position [738, 0]
drag, startPoint x: 279, startPoint y: 149, endPoint x: 283, endPoint y: 149, distance: 4.7
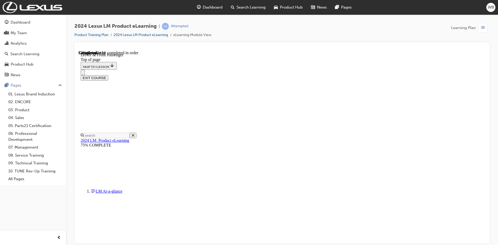
drag, startPoint x: 283, startPoint y: 149, endPoint x: 291, endPoint y: 148, distance: 7.8
drag, startPoint x: 299, startPoint y: 148, endPoint x: 312, endPoint y: 148, distance: 12.7
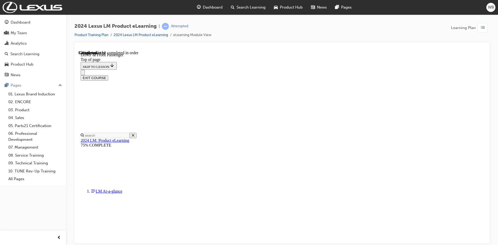
drag, startPoint x: 315, startPoint y: 148, endPoint x: 329, endPoint y: 148, distance: 14.0
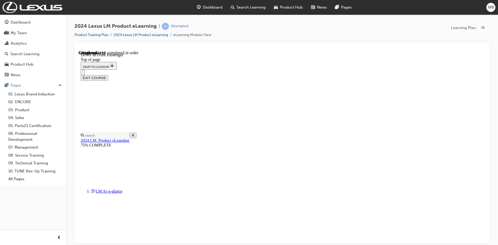
drag, startPoint x: 359, startPoint y: 148, endPoint x: 372, endPoint y: 148, distance: 13.0
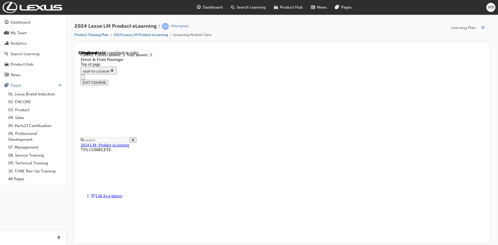
scroll to position [931, 0]
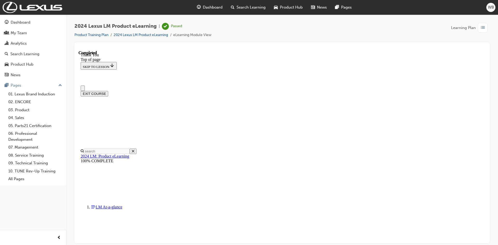
scroll to position [0, 0]
click at [108, 91] on button "EXIT COURSE" at bounding box center [94, 93] width 27 height 5
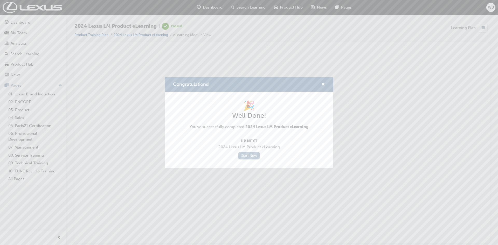
click at [249, 156] on link "Start Now" at bounding box center [249, 156] width 22 height 8
click at [248, 157] on link "Start Now" at bounding box center [249, 156] width 22 height 8
click at [443, 61] on div "Congratulations! 🎉 Well Done! You've successfully completed 2024 Lexus LM Produ…" at bounding box center [249, 122] width 498 height 245
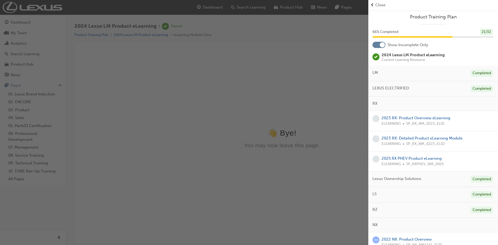
drag, startPoint x: 322, startPoint y: 82, endPoint x: 243, endPoint y: 32, distance: 93.4
click at [322, 82] on div "button" at bounding box center [184, 122] width 368 height 245
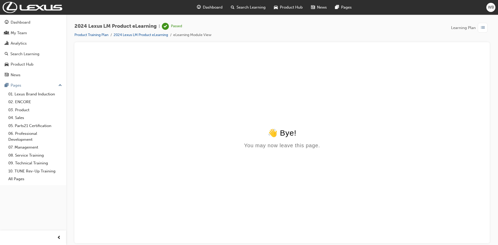
click at [297, 115] on html "👋 Bye! You may now leave this page." at bounding box center [282, 100] width 407 height 100
click at [209, 8] on span "Dashboard" at bounding box center [213, 7] width 20 height 6
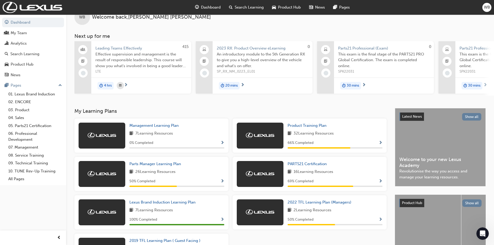
scroll to position [26, 0]
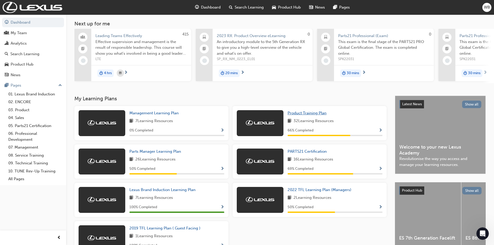
click at [309, 115] on span "Product Training Plan" at bounding box center [307, 113] width 39 height 5
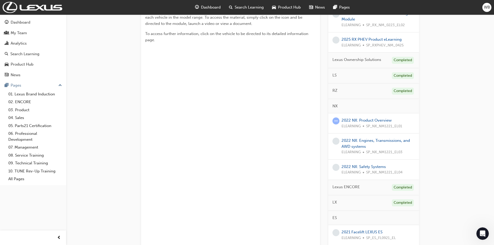
scroll to position [130, 0]
click at [364, 120] on link "2022 NX: Product Overview" at bounding box center [367, 119] width 50 height 5
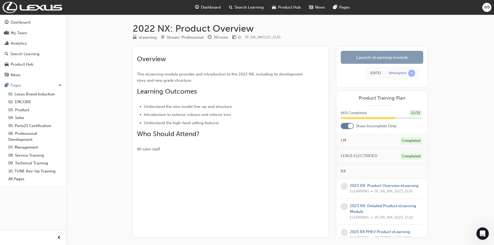
click at [372, 60] on link "Launch eLearning module" at bounding box center [382, 57] width 82 height 13
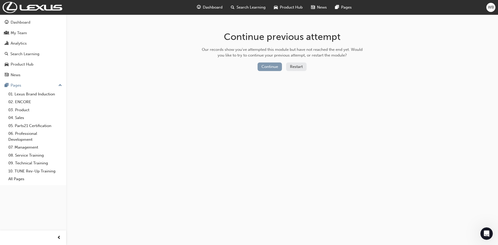
click at [265, 67] on button "Continue" at bounding box center [270, 66] width 24 height 9
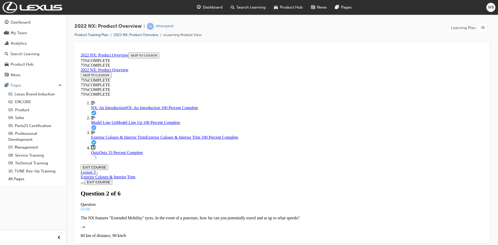
scroll to position [50, 0]
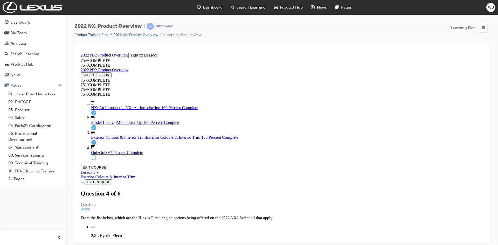
drag, startPoint x: 255, startPoint y: 152, endPoint x: 351, endPoint y: 200, distance: 108.1
drag, startPoint x: 254, startPoint y: 152, endPoint x: 373, endPoint y: 175, distance: 121.0
drag, startPoint x: 244, startPoint y: 152, endPoint x: 341, endPoint y: 152, distance: 96.5
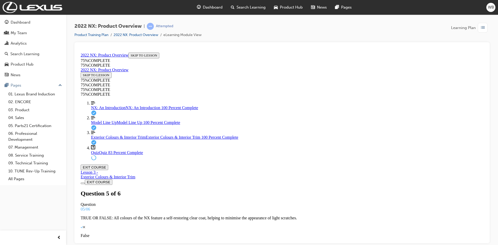
click at [106, 110] on span "NX: An Introduction" at bounding box center [108, 107] width 34 height 4
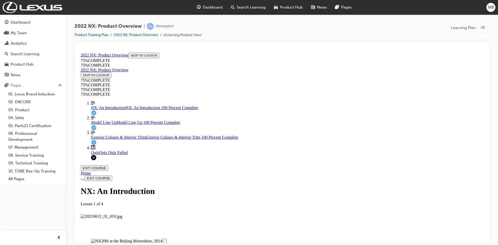
scroll to position [842, 0]
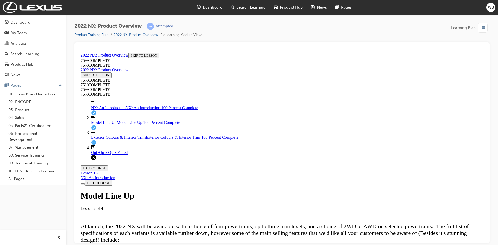
scroll to position [1450, 0]
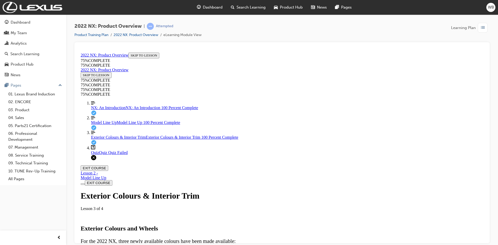
scroll to position [1847, 0]
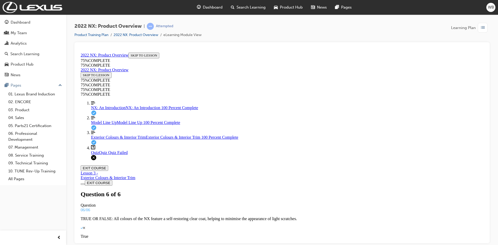
scroll to position [75, 0]
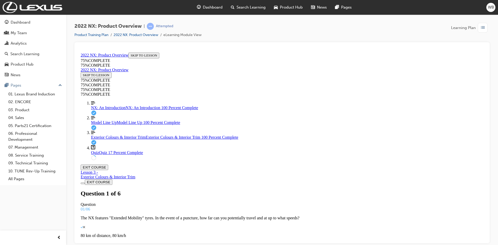
scroll to position [1, 0]
drag, startPoint x: 237, startPoint y: 177, endPoint x: 255, endPoint y: 188, distance: 20.7
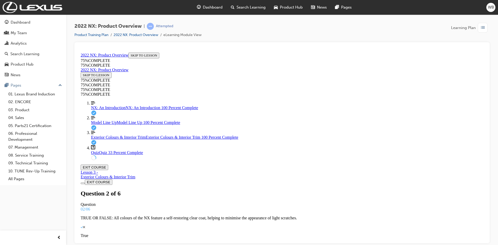
drag, startPoint x: 254, startPoint y: 186, endPoint x: 364, endPoint y: 187, distance: 110.2
drag, startPoint x: 254, startPoint y: 159, endPoint x: 350, endPoint y: 135, distance: 99.3
drag, startPoint x: 254, startPoint y: 160, endPoint x: 349, endPoint y: 159, distance: 94.4
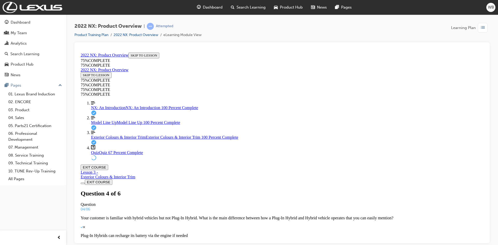
scroll to position [53, 0]
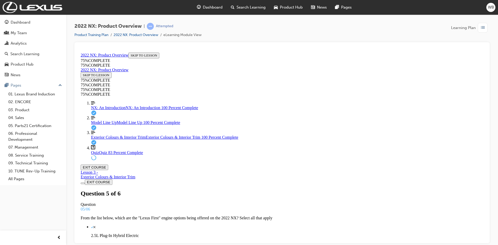
scroll to position [50, 0]
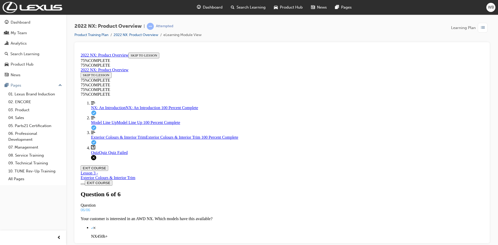
click at [103, 110] on span "NX: An Introduction" at bounding box center [108, 107] width 34 height 4
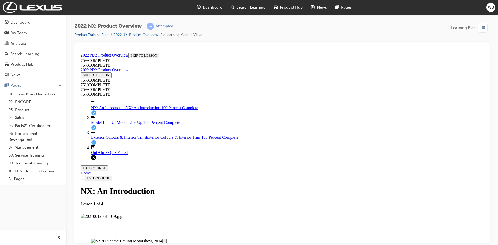
scroll to position [842, 0]
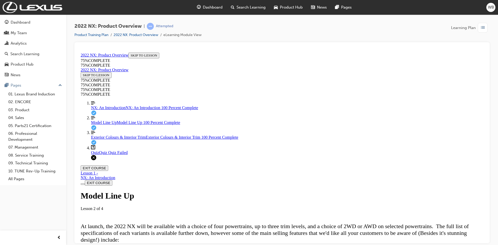
scroll to position [329, 0]
click at [121, 139] on span "Exterior Colours & Interior Trim" at bounding box center [118, 137] width 55 height 4
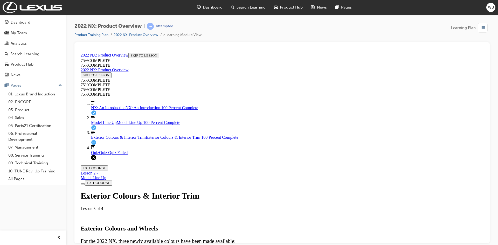
scroll to position [96, 0]
click at [107, 124] on span "Model Line Up" at bounding box center [104, 122] width 26 height 4
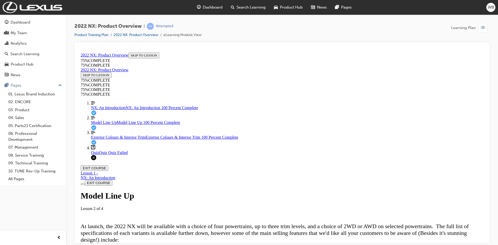
scroll to position [207, 0]
click at [96, 155] on span "Quiz" at bounding box center [95, 152] width 8 height 4
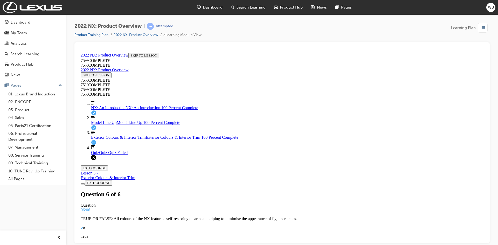
scroll to position [75, 0]
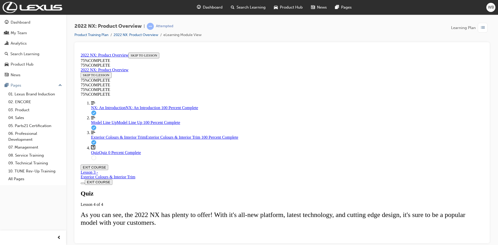
scroll to position [63, 0]
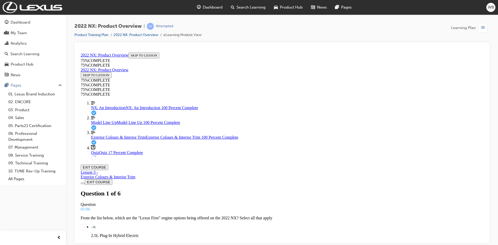
scroll to position [19, 0]
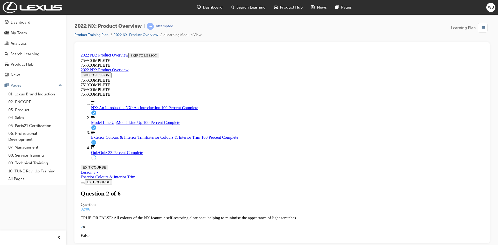
scroll to position [59, 0]
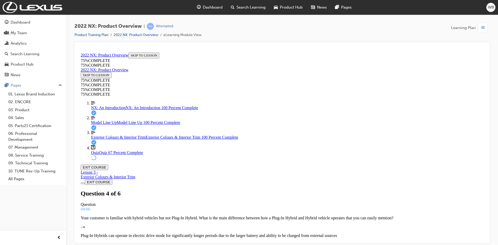
scroll to position [50, 0]
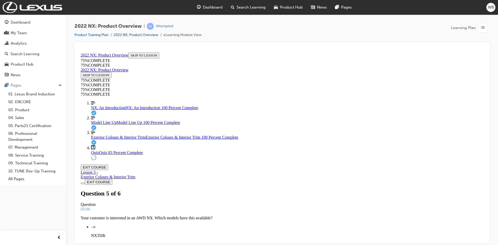
scroll to position [43, 0]
click at [109, 139] on span "Exterior Colours & Interior Trim" at bounding box center [118, 137] width 55 height 4
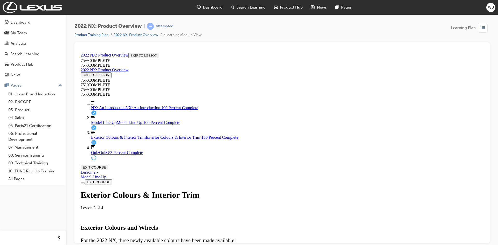
scroll to position [1562, 0]
click at [100, 155] on div "Quiz Quiz 83 Percent Complete" at bounding box center [287, 152] width 392 height 5
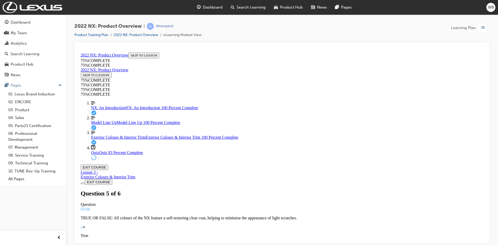
scroll to position [18, 0]
drag, startPoint x: 267, startPoint y: 160, endPoint x: 358, endPoint y: 160, distance: 91.5
drag, startPoint x: 264, startPoint y: 185, endPoint x: 370, endPoint y: 212, distance: 109.1
drag, startPoint x: 268, startPoint y: 212, endPoint x: 261, endPoint y: 212, distance: 6.7
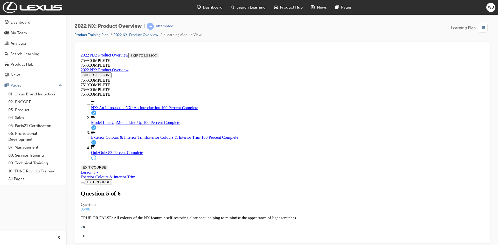
drag, startPoint x: 252, startPoint y: 183, endPoint x: 359, endPoint y: 183, distance: 107.6
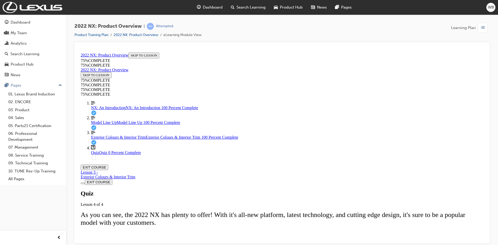
scroll to position [63, 0]
click at [103, 110] on span "NX: An Introduction" at bounding box center [108, 107] width 34 height 4
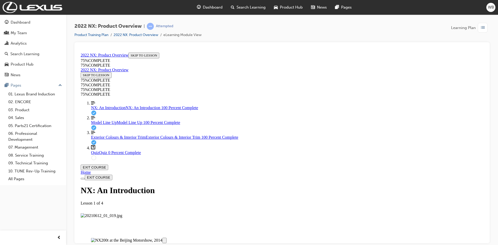
scroll to position [842, 0]
click at [95, 155] on span "Quiz" at bounding box center [95, 152] width 8 height 4
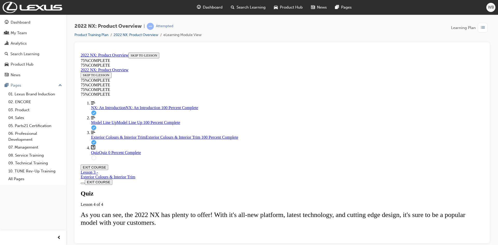
scroll to position [44, 0]
click at [99, 139] on span "Exterior Colours & Interior Trim" at bounding box center [118, 137] width 55 height 4
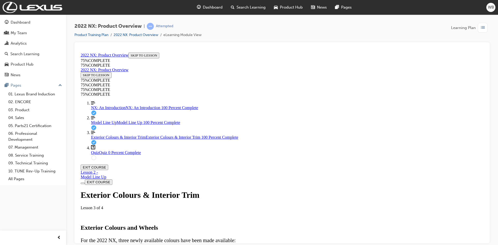
scroll to position [329, 0]
click at [95, 155] on span "Quiz" at bounding box center [95, 152] width 8 height 4
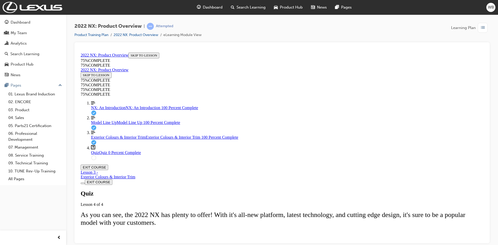
scroll to position [44, 0]
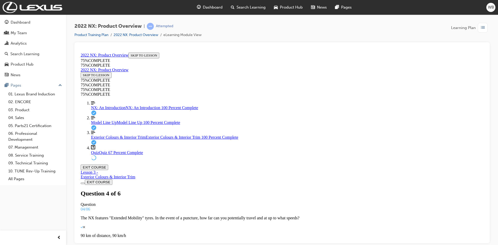
scroll to position [27, 0]
click at [105, 124] on span "Model Line Up" at bounding box center [104, 122] width 26 height 4
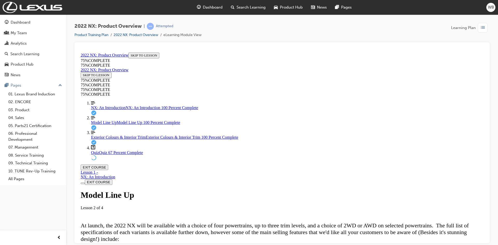
scroll to position [588, 0]
drag, startPoint x: 118, startPoint y: 164, endPoint x: 121, endPoint y: 164, distance: 2.9
click at [117, 155] on div "Quiz Quiz 67 Percent Complete" at bounding box center [287, 152] width 392 height 5
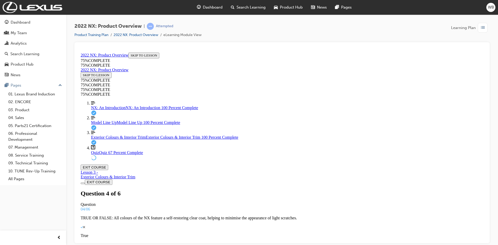
scroll to position [44, 0]
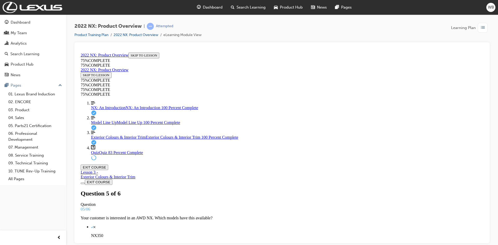
scroll to position [27, 0]
drag, startPoint x: 260, startPoint y: 177, endPoint x: 352, endPoint y: 177, distance: 91.8
drag, startPoint x: 242, startPoint y: 151, endPoint x: 352, endPoint y: 151, distance: 109.7
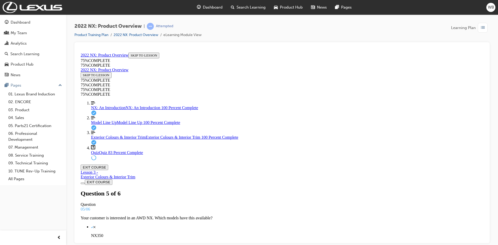
drag, startPoint x: 257, startPoint y: 202, endPoint x: 355, endPoint y: 203, distance: 98.3
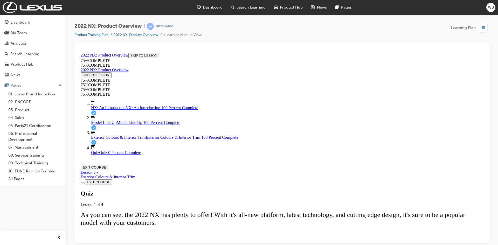
scroll to position [63, 0]
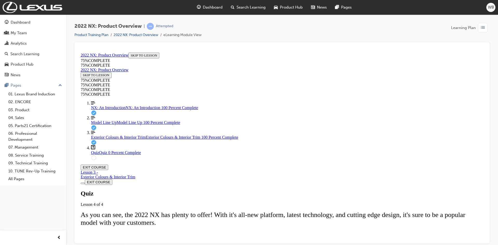
scroll to position [1, 0]
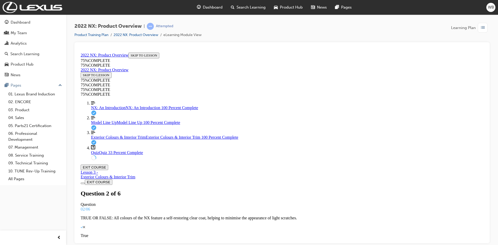
scroll to position [43, 0]
drag, startPoint x: 253, startPoint y: 160, endPoint x: 354, endPoint y: 185, distance: 104.2
drag, startPoint x: 277, startPoint y: 161, endPoint x: 356, endPoint y: 160, distance: 78.6
drag, startPoint x: 258, startPoint y: 132, endPoint x: 388, endPoint y: 134, distance: 130.2
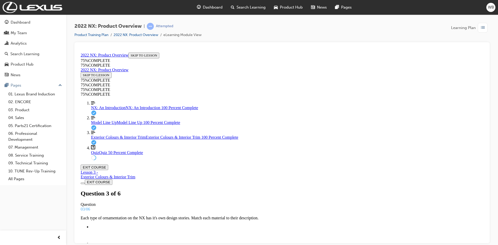
drag, startPoint x: 311, startPoint y: 235, endPoint x: 227, endPoint y: 239, distance: 83.9
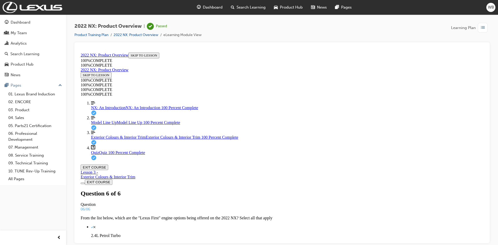
click at [108, 164] on button "EXIT COURSE" at bounding box center [94, 166] width 27 height 5
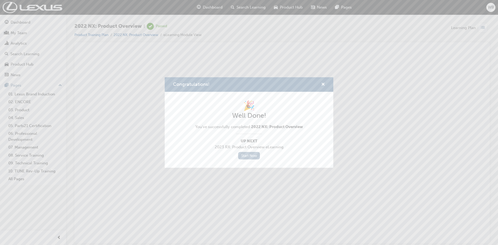
click at [251, 155] on link "Start Now" at bounding box center [249, 156] width 22 height 8
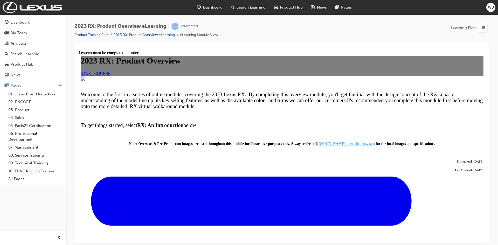
scroll to position [52, 0]
click at [110, 75] on span "START COURSE" at bounding box center [96, 73] width 30 height 4
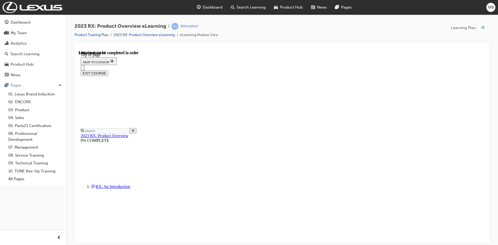
scroll to position [16, 0]
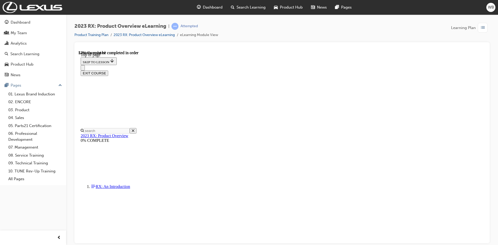
drag, startPoint x: 325, startPoint y: 201, endPoint x: 329, endPoint y: 201, distance: 3.6
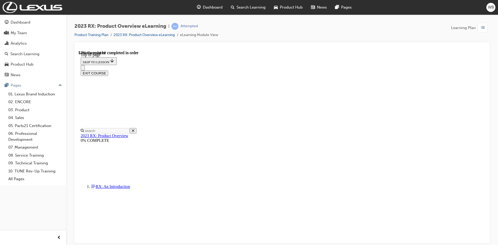
drag, startPoint x: 343, startPoint y: 201, endPoint x: 346, endPoint y: 200, distance: 3.2
drag, startPoint x: 355, startPoint y: 199, endPoint x: 361, endPoint y: 199, distance: 5.4
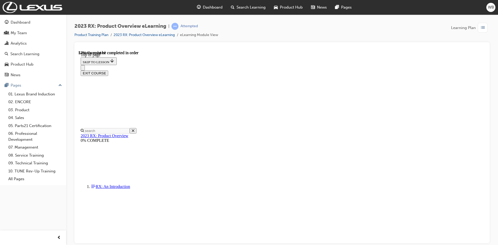
drag, startPoint x: 381, startPoint y: 202, endPoint x: 384, endPoint y: 201, distance: 3.0
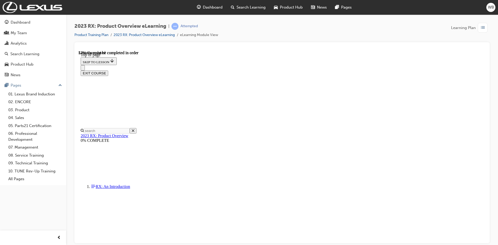
drag, startPoint x: 203, startPoint y: 175, endPoint x: 207, endPoint y: 175, distance: 4.7
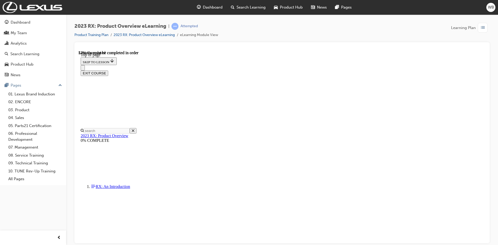
drag, startPoint x: 204, startPoint y: 174, endPoint x: 254, endPoint y: 174, distance: 50.1
drag, startPoint x: 222, startPoint y: 175, endPoint x: 208, endPoint y: 175, distance: 14.0
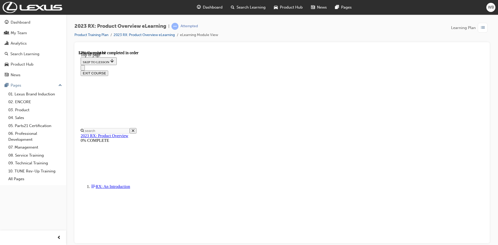
scroll to position [318, 0]
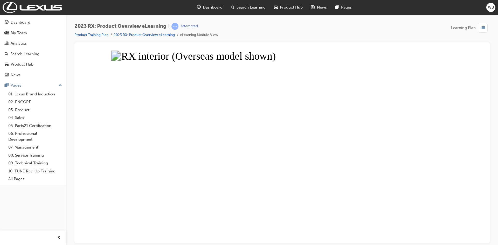
click at [470, 113] on button "Unzoom image" at bounding box center [282, 146] width 407 height 193
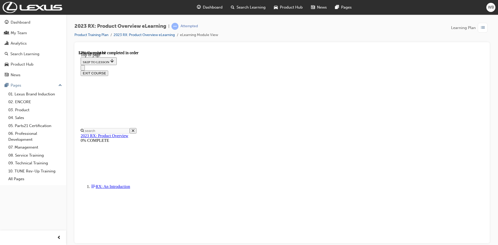
scroll to position [266, 0]
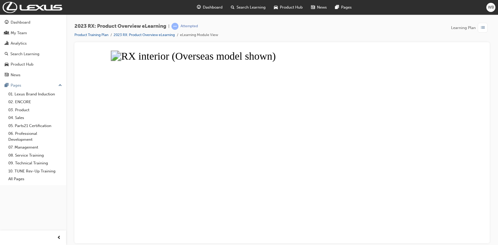
click at [468, 118] on button "Unzoom image" at bounding box center [282, 146] width 407 height 193
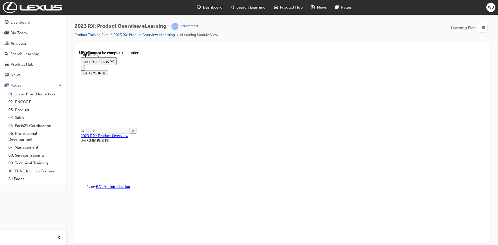
scroll to position [85, 0]
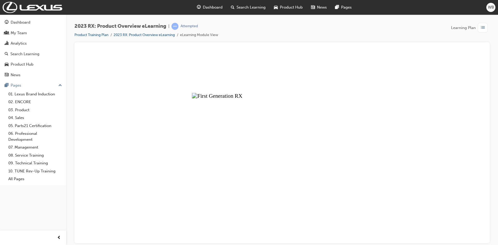
drag, startPoint x: 401, startPoint y: 113, endPoint x: 398, endPoint y: 115, distance: 3.9
click at [402, 114] on button "Unzoom image" at bounding box center [282, 146] width 407 height 193
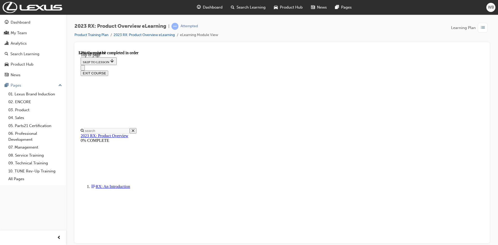
scroll to position [571, 0]
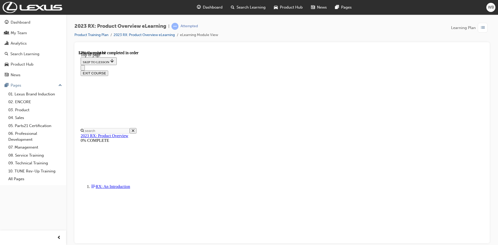
scroll to position [474, 0]
click at [108, 70] on button "EXIT COURSE" at bounding box center [94, 72] width 27 height 5
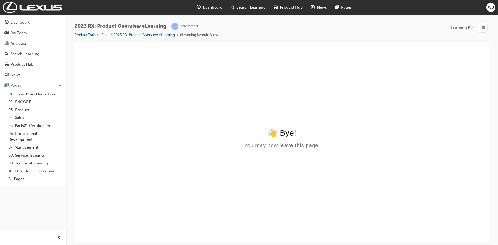
scroll to position [0, 0]
click at [206, 5] on span "Dashboard" at bounding box center [213, 7] width 20 height 6
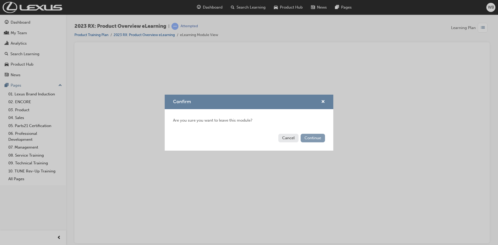
click at [311, 140] on button "Continue" at bounding box center [313, 138] width 24 height 9
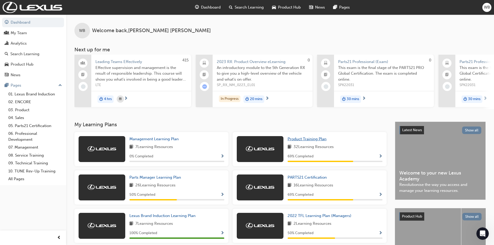
click at [309, 141] on span "Product Training Plan" at bounding box center [307, 139] width 39 height 5
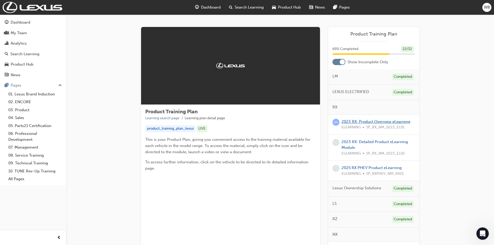
click at [361, 122] on link "2023 RX: Product Overview eLearning" at bounding box center [376, 121] width 69 height 5
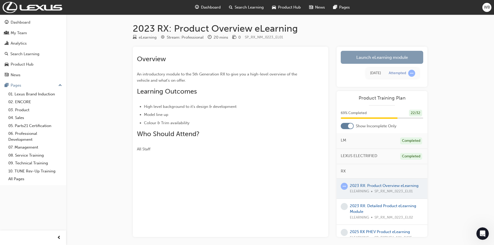
click at [372, 57] on link "Launch eLearning module" at bounding box center [382, 57] width 82 height 13
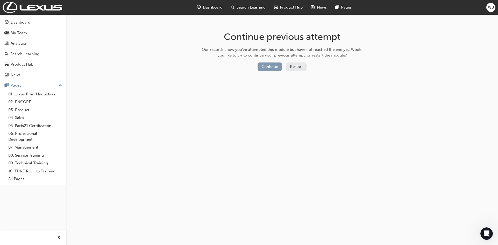
click at [273, 65] on button "Continue" at bounding box center [270, 66] width 24 height 9
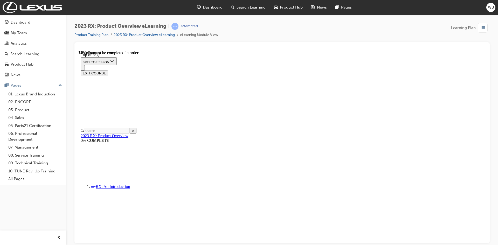
scroll to position [301, 0]
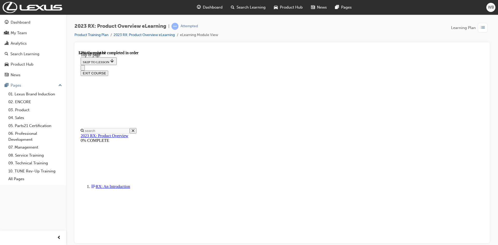
drag, startPoint x: 194, startPoint y: 221, endPoint x: 203, endPoint y: 221, distance: 8.3
drag, startPoint x: 191, startPoint y: 221, endPoint x: 206, endPoint y: 219, distance: 15.4
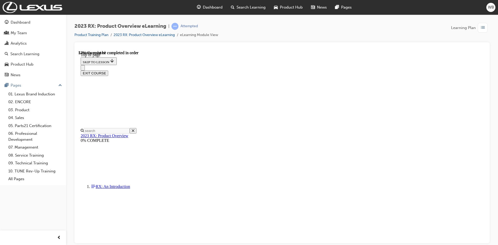
drag, startPoint x: 193, startPoint y: 220, endPoint x: 214, endPoint y: 221, distance: 20.3
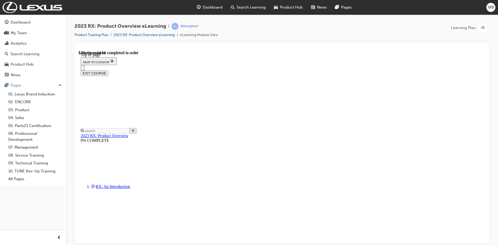
drag, startPoint x: 193, startPoint y: 222, endPoint x: 201, endPoint y: 220, distance: 7.6
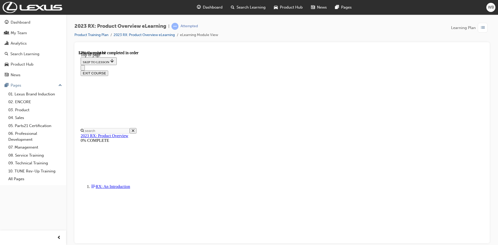
drag, startPoint x: 225, startPoint y: 225, endPoint x: 225, endPoint y: 221, distance: 3.6
drag, startPoint x: 227, startPoint y: 220, endPoint x: 232, endPoint y: 221, distance: 5.0
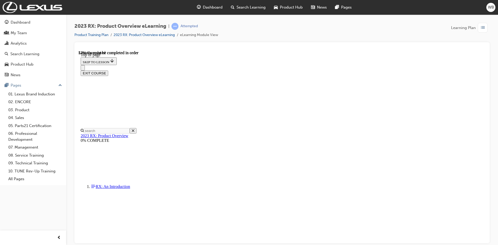
drag, startPoint x: 197, startPoint y: 221, endPoint x: 194, endPoint y: 221, distance: 2.9
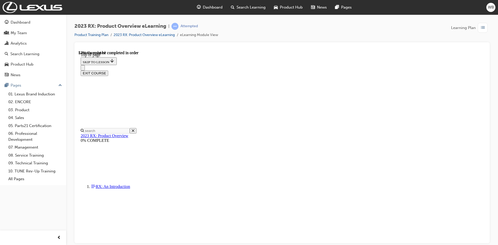
drag, startPoint x: 372, startPoint y: 145, endPoint x: 206, endPoint y: 133, distance: 166.5
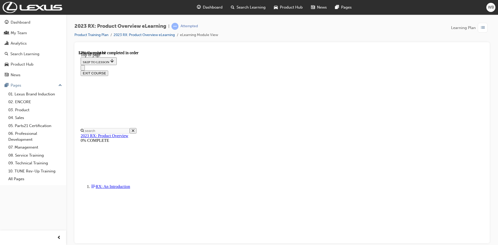
drag, startPoint x: 199, startPoint y: 145, endPoint x: 216, endPoint y: 139, distance: 17.7
drag, startPoint x: 208, startPoint y: 142, endPoint x: 220, endPoint y: 133, distance: 15.4
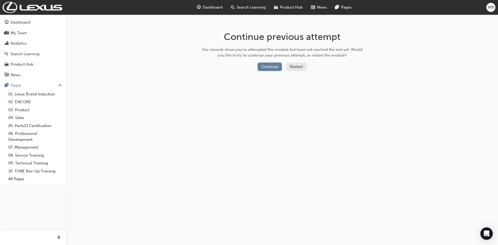
click at [291, 65] on button "Restart" at bounding box center [296, 66] width 20 height 9
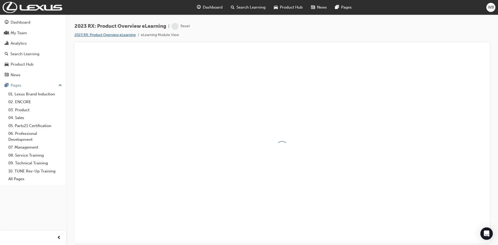
click at [127, 33] on link "2023 RX: Product Overview eLearning" at bounding box center [104, 35] width 61 height 4
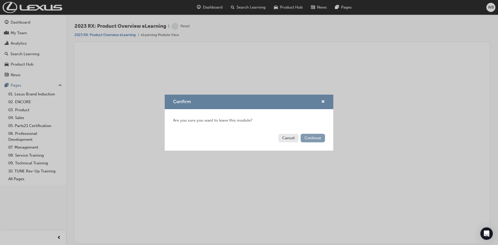
click at [312, 138] on button "Continue" at bounding box center [313, 138] width 24 height 9
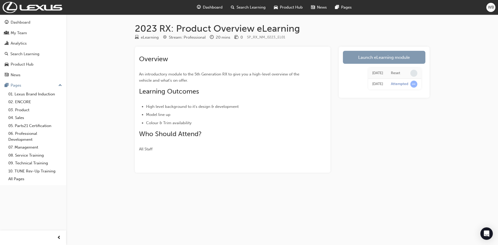
click at [395, 53] on link "Launch eLearning module" at bounding box center [384, 57] width 82 height 13
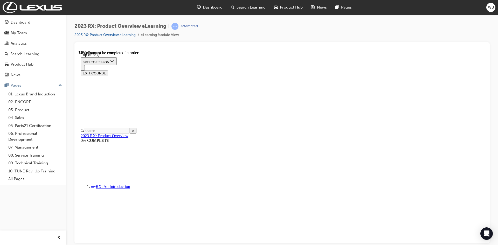
scroll to position [561, 0]
drag, startPoint x: 195, startPoint y: 199, endPoint x: 207, endPoint y: 199, distance: 12.2
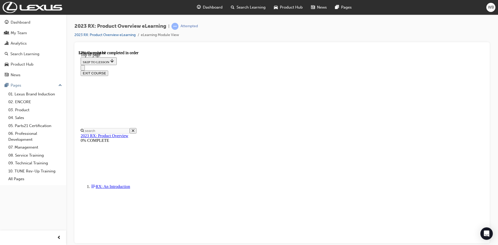
click at [108, 70] on button "EXIT COURSE" at bounding box center [94, 72] width 27 height 5
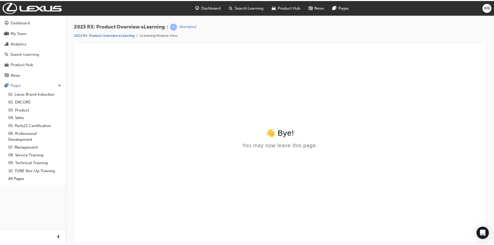
scroll to position [0, 0]
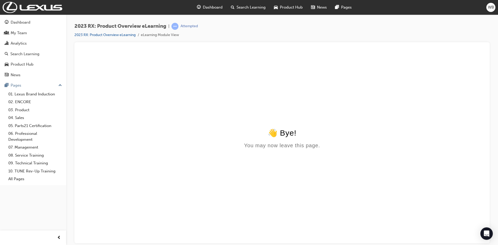
click at [211, 7] on span "Dashboard" at bounding box center [213, 7] width 20 height 6
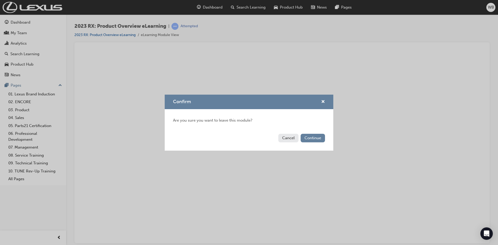
click at [290, 136] on button "Cancel" at bounding box center [288, 138] width 20 height 9
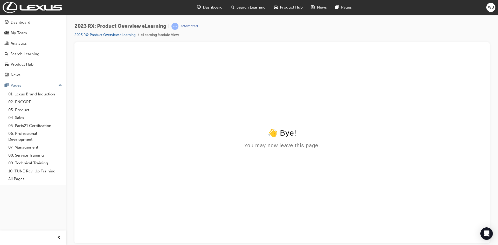
click at [212, 4] on div "Dashboard" at bounding box center [210, 7] width 34 height 11
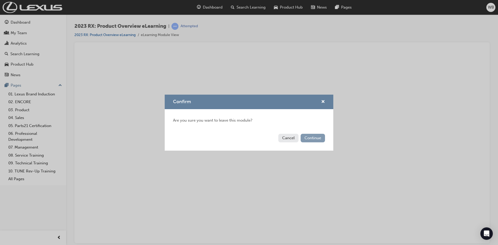
click at [316, 136] on button "Continue" at bounding box center [313, 138] width 24 height 9
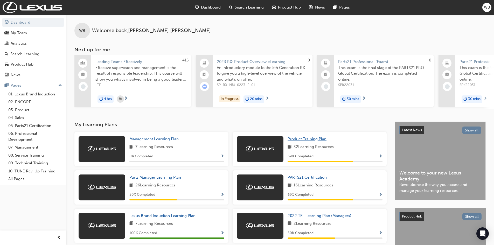
click at [309, 140] on span "Product Training Plan" at bounding box center [307, 139] width 39 height 5
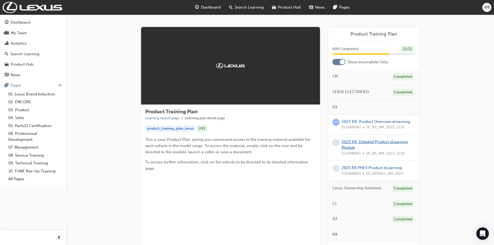
click at [363, 142] on link "2023 RX: Detailed Product eLearning Module" at bounding box center [375, 145] width 66 height 11
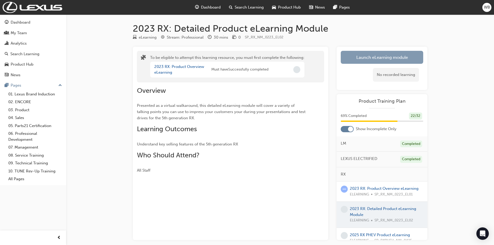
click at [381, 58] on button "Launch eLearning module" at bounding box center [382, 57] width 82 height 13
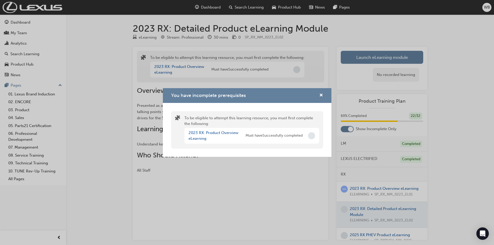
click at [450, 104] on div "You have incomplete prerequisites To be eligible to attempt this learning resou…" at bounding box center [247, 122] width 494 height 245
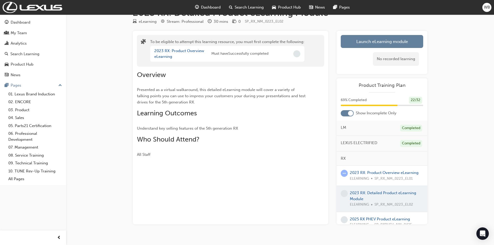
scroll to position [25, 0]
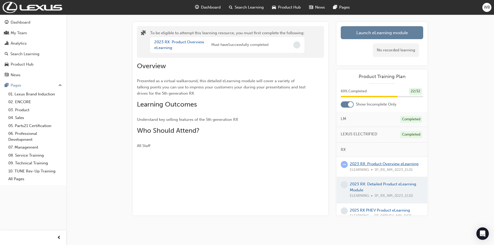
click at [364, 164] on link "2023 RX: Product Overview eLearning" at bounding box center [384, 164] width 69 height 5
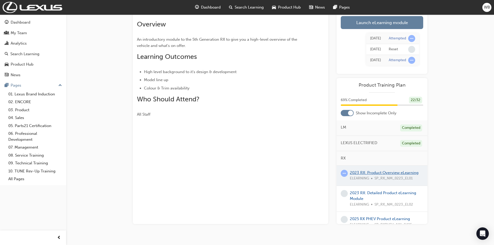
scroll to position [43, 0]
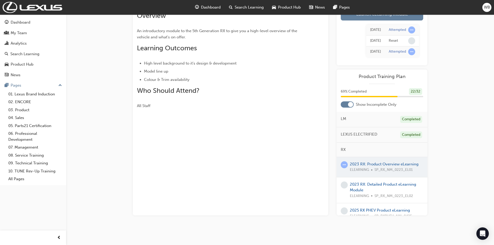
click at [371, 163] on div at bounding box center [382, 167] width 91 height 20
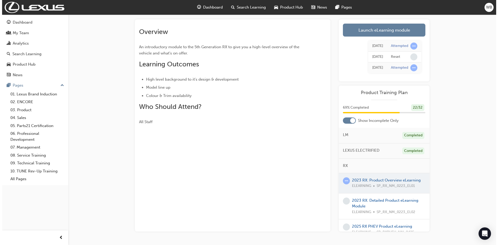
scroll to position [0, 0]
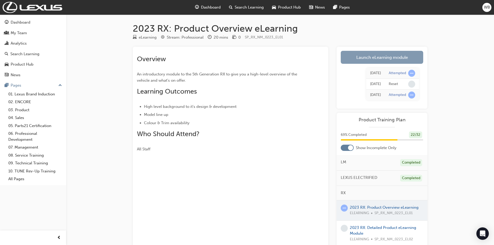
click at [383, 57] on link "Launch eLearning module" at bounding box center [382, 57] width 82 height 13
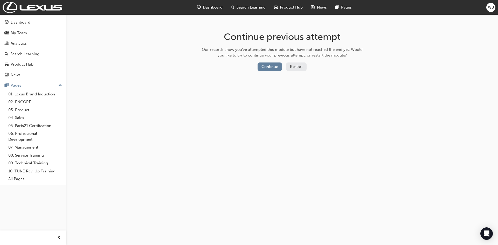
click at [299, 68] on button "Restart" at bounding box center [296, 66] width 20 height 9
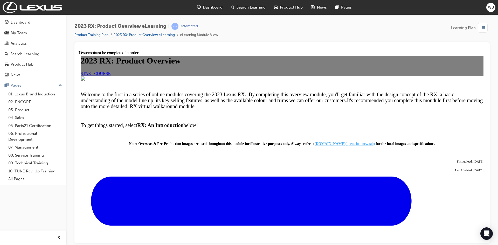
scroll to position [3, 0]
click at [110, 75] on link "START COURSE" at bounding box center [96, 73] width 30 height 4
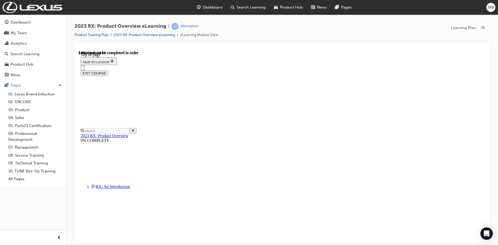
scroll to position [16, 0]
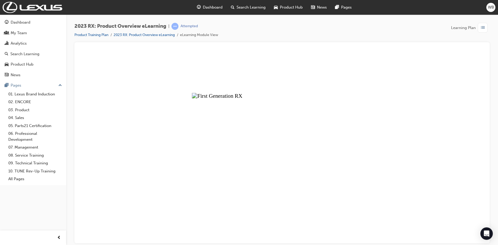
click at [294, 65] on button "Unzoom image" at bounding box center [282, 146] width 407 height 193
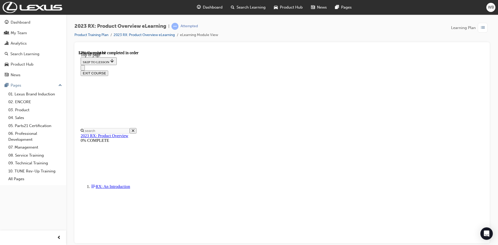
scroll to position [587, 0]
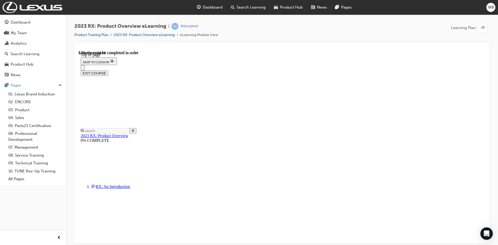
click at [108, 70] on button "EXIT COURSE" at bounding box center [94, 72] width 27 height 5
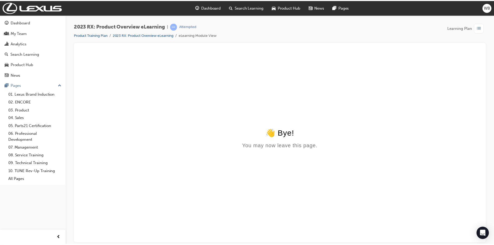
scroll to position [0, 0]
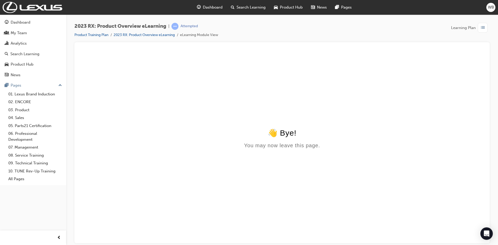
click at [214, 7] on span "Dashboard" at bounding box center [213, 7] width 20 height 6
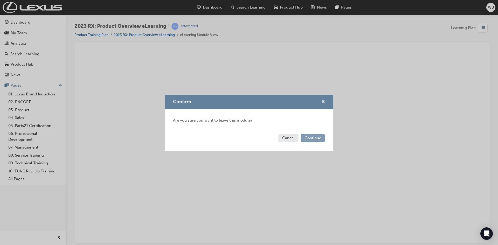
click at [307, 138] on button "Continue" at bounding box center [313, 138] width 24 height 9
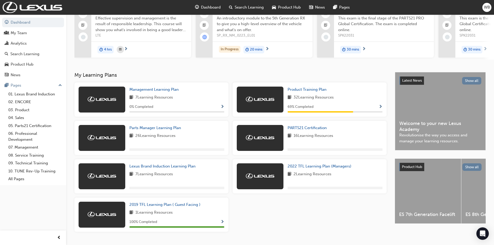
scroll to position [52, 0]
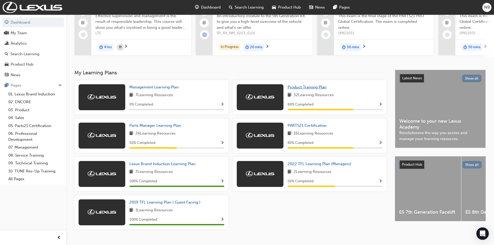
click at [306, 89] on span "Product Training Plan" at bounding box center [307, 87] width 39 height 5
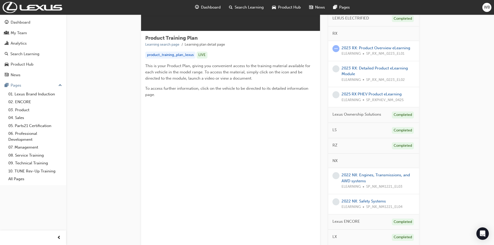
scroll to position [104, 0]
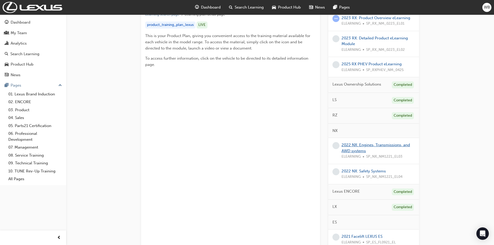
click at [364, 145] on link "2022 NX: Engines, Transmissions, and AWD systems" at bounding box center [376, 148] width 68 height 11
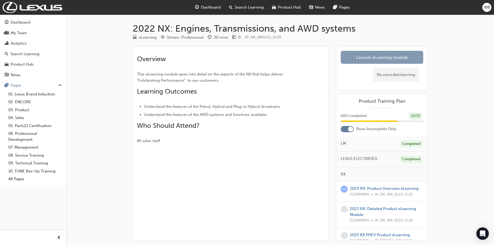
click at [360, 58] on link "Launch eLearning module" at bounding box center [382, 57] width 82 height 13
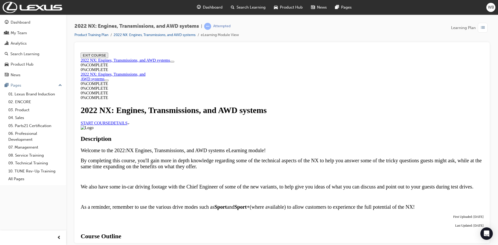
scroll to position [26, 0]
click at [110, 121] on link "START COURSE" at bounding box center [96, 123] width 30 height 4
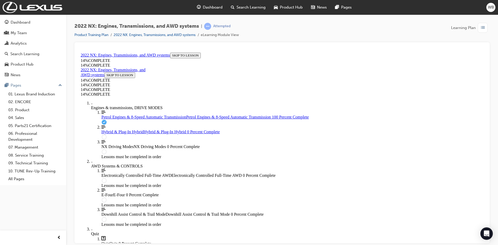
scroll to position [1520, 0]
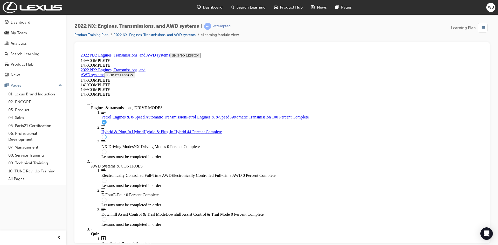
scroll to position [550, 0]
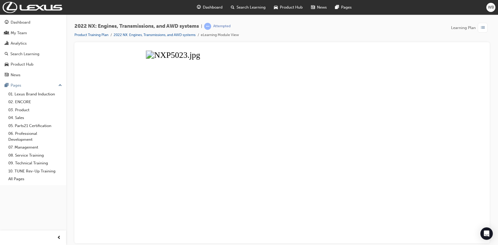
click at [468, 123] on button "Unzoom image" at bounding box center [282, 146] width 407 height 193
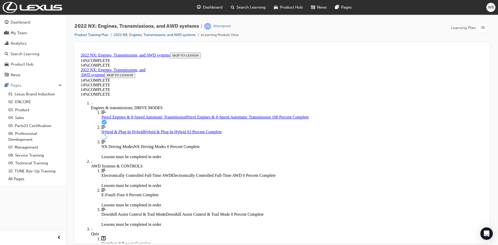
scroll to position [991, 0]
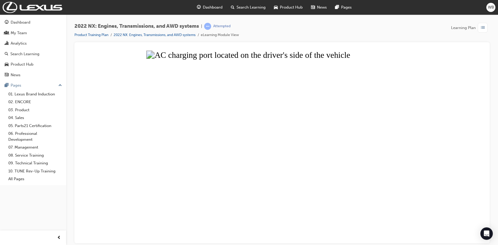
click at [463, 131] on button "Unzoom image" at bounding box center [282, 146] width 407 height 193
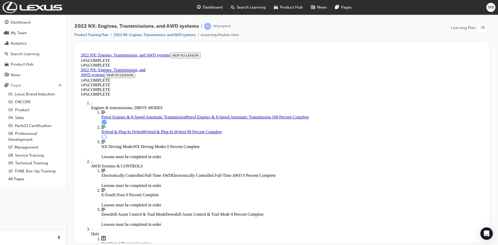
scroll to position [1199, 0]
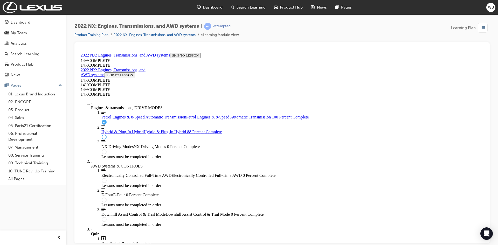
scroll to position [1302, 0]
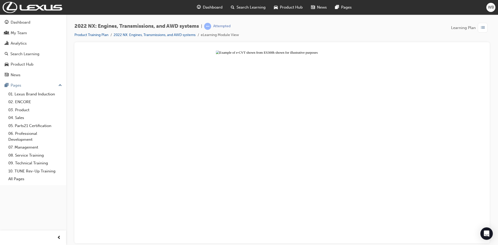
click at [413, 131] on button "Unzoom image" at bounding box center [282, 146] width 407 height 193
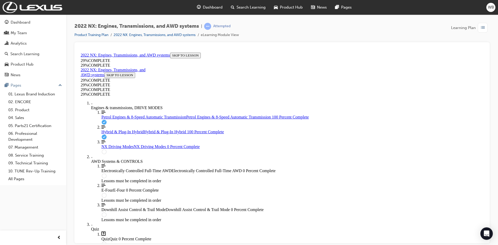
scroll to position [1745, 0]
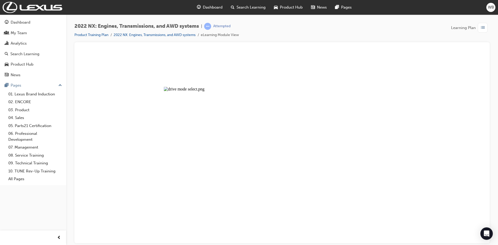
click at [307, 78] on button "Unzoom image" at bounding box center [282, 146] width 407 height 193
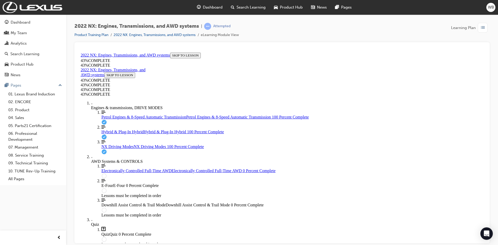
scroll to position [884, 0]
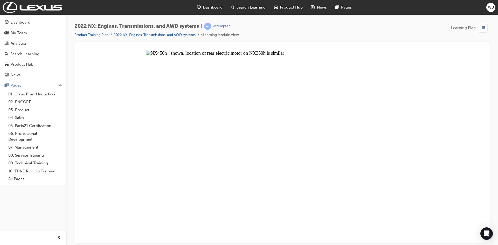
click at [416, 108] on button "Unzoom image" at bounding box center [282, 146] width 407 height 193
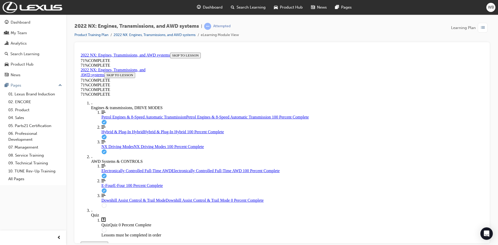
scroll to position [551, 0]
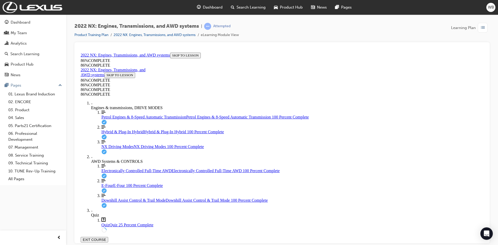
scroll to position [50, 0]
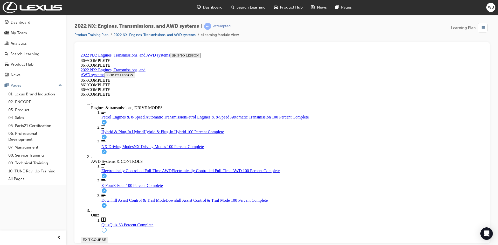
scroll to position [50, 0]
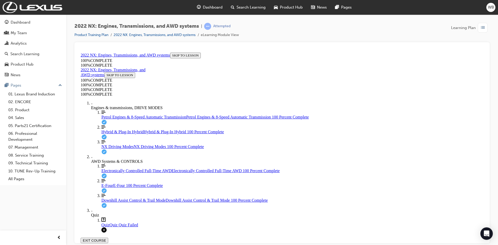
scroll to position [75, 0]
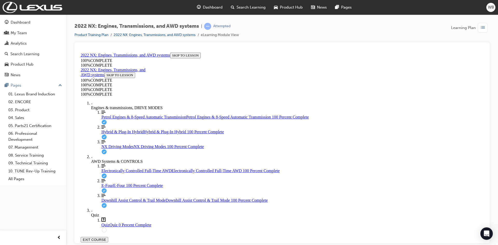
click at [109, 115] on span "Petrol Engines & 8-Speed Automatic Transmission" at bounding box center [143, 117] width 85 height 4
click at [98, 217] on div "Quiz" at bounding box center [287, 215] width 392 height 5
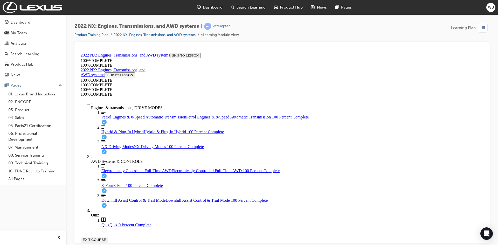
scroll to position [55, 0]
click at [103, 217] on div "Quiz" at bounding box center [287, 215] width 392 height 5
click at [101, 223] on span "Quiz" at bounding box center [105, 225] width 8 height 4
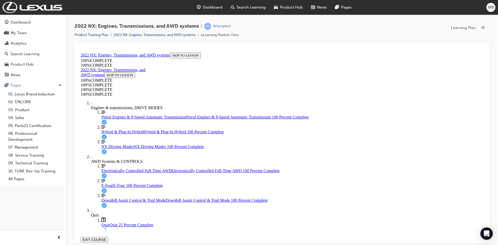
scroll to position [130, 0]
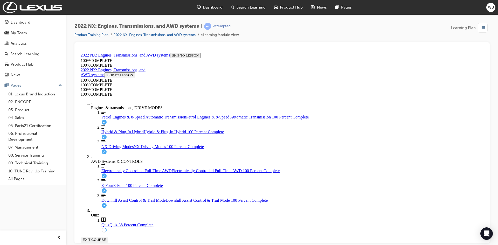
drag, startPoint x: 316, startPoint y: 213, endPoint x: 308, endPoint y: 212, distance: 8.0
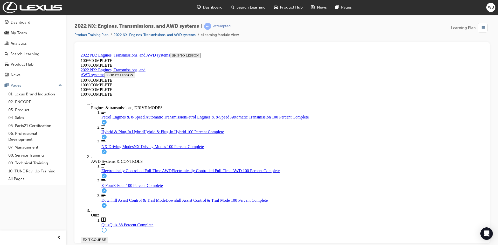
click at [213, 6] on span "Dashboard" at bounding box center [213, 7] width 20 height 6
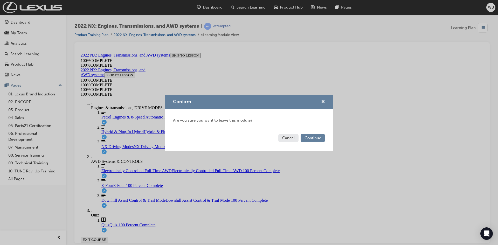
drag, startPoint x: 290, startPoint y: 138, endPoint x: 215, endPoint y: 91, distance: 88.4
click at [290, 138] on button "Cancel" at bounding box center [288, 138] width 20 height 9
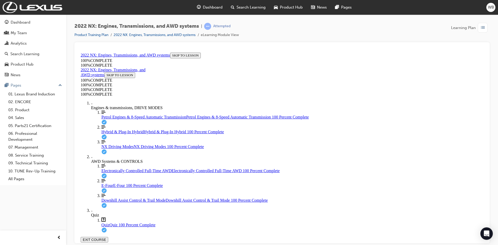
click at [108, 237] on button "EXIT COURSE" at bounding box center [94, 239] width 27 height 5
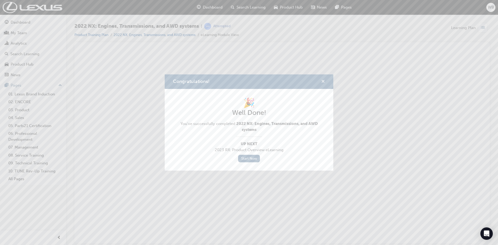
click at [323, 81] on span "cross-icon" at bounding box center [323, 82] width 4 height 5
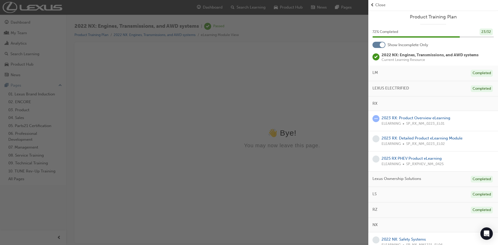
click at [215, 7] on div "button" at bounding box center [184, 122] width 368 height 245
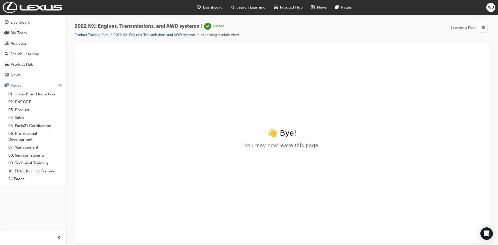
click at [216, 8] on span "Dashboard" at bounding box center [213, 7] width 20 height 6
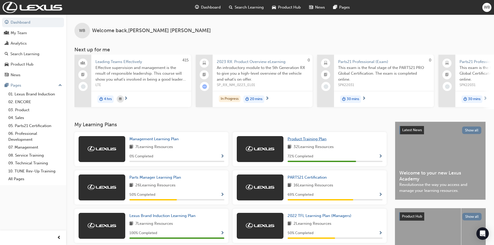
click at [311, 140] on span "Product Training Plan" at bounding box center [307, 139] width 39 height 5
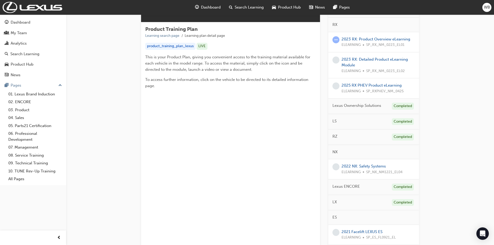
scroll to position [130, 0]
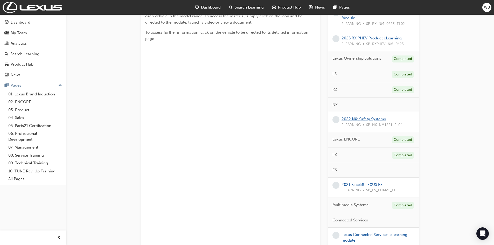
click at [360, 120] on link "2022 NX: Safety Systems" at bounding box center [364, 119] width 44 height 5
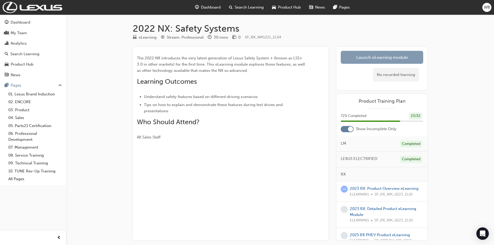
click at [379, 56] on link "Launch eLearning module" at bounding box center [382, 57] width 82 height 13
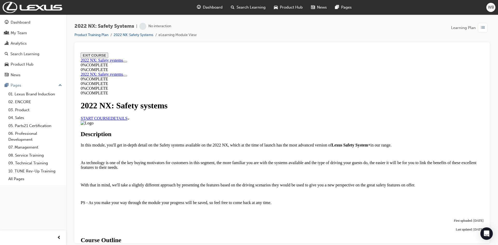
scroll to position [26, 0]
click at [110, 116] on link "START COURSE" at bounding box center [96, 118] width 30 height 4
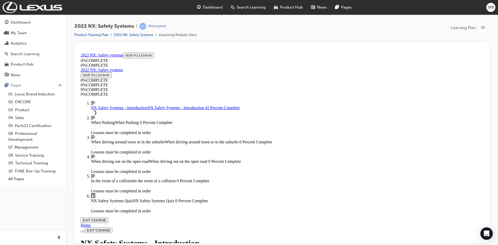
scroll to position [537, 0]
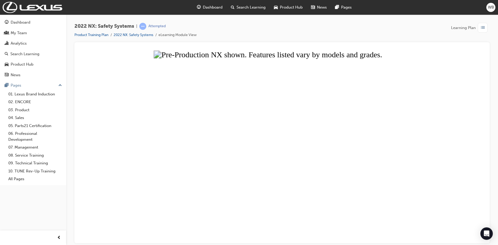
click at [445, 109] on button "Unzoom image" at bounding box center [282, 146] width 407 height 193
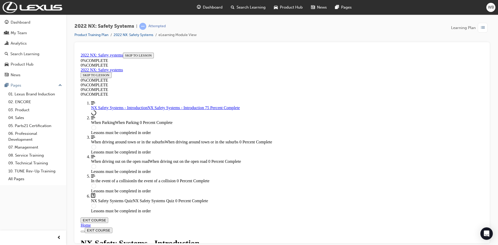
scroll to position [727, 0]
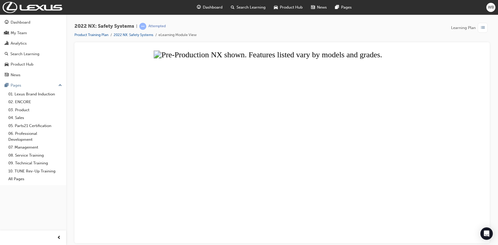
drag, startPoint x: 470, startPoint y: 123, endPoint x: 364, endPoint y: 130, distance: 106.0
click at [469, 124] on button "Unzoom image" at bounding box center [282, 146] width 407 height 193
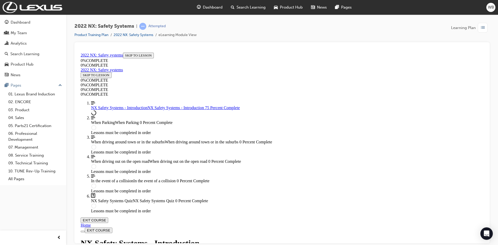
scroll to position [390, 0]
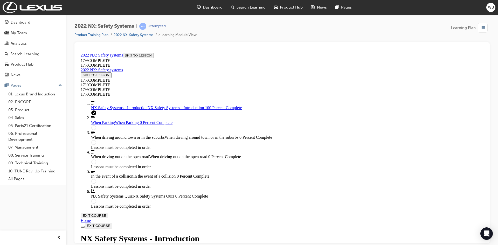
scroll to position [970, 0]
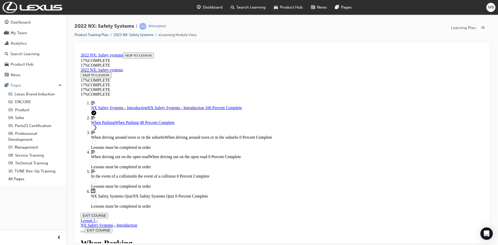
scroll to position [1444, 0]
